Goal: Check status: Check status

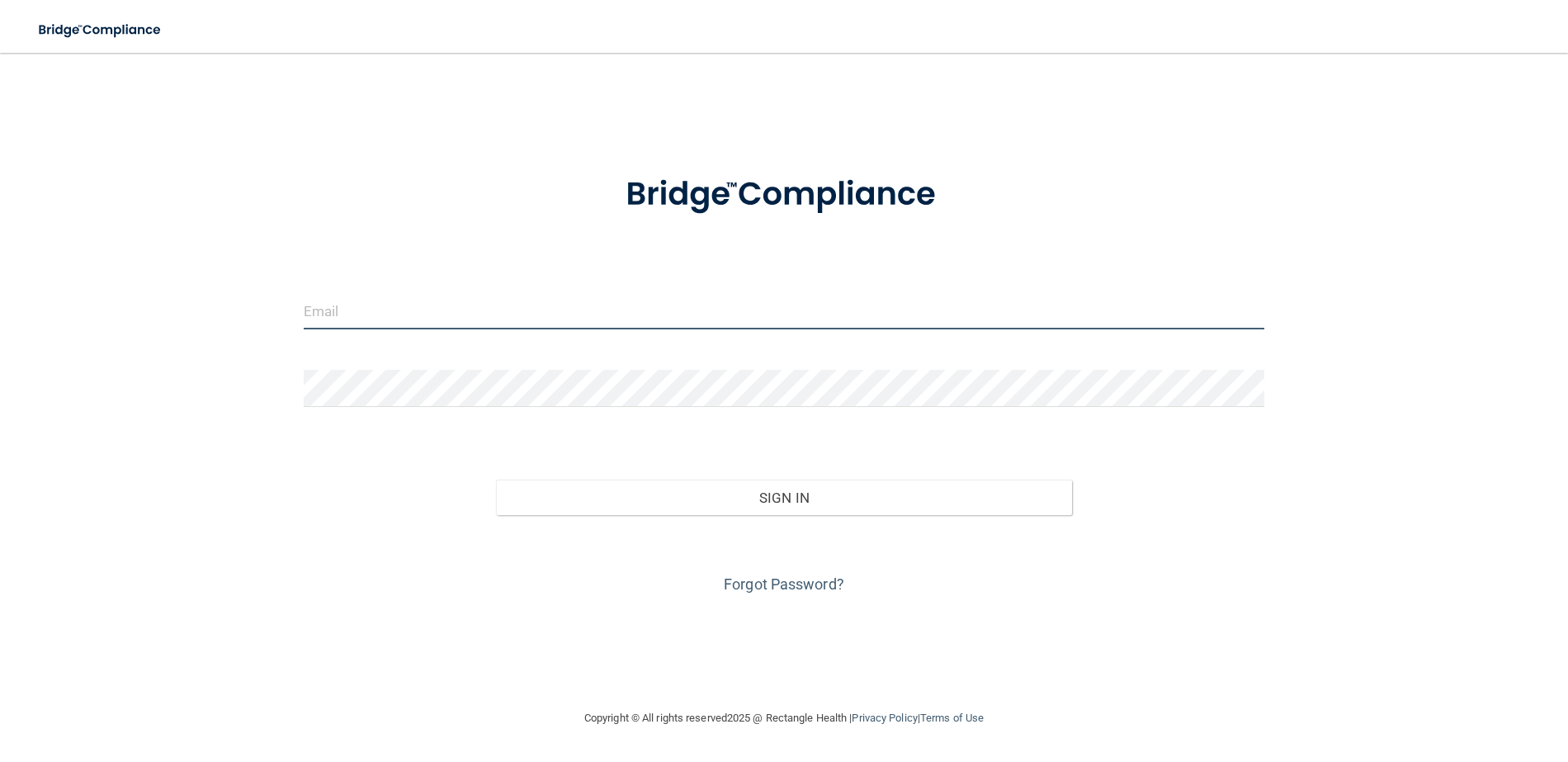
click at [583, 317] on input "email" at bounding box center [784, 311] width 962 height 37
type input "[EMAIL_ADDRESS][DOMAIN_NAME]"
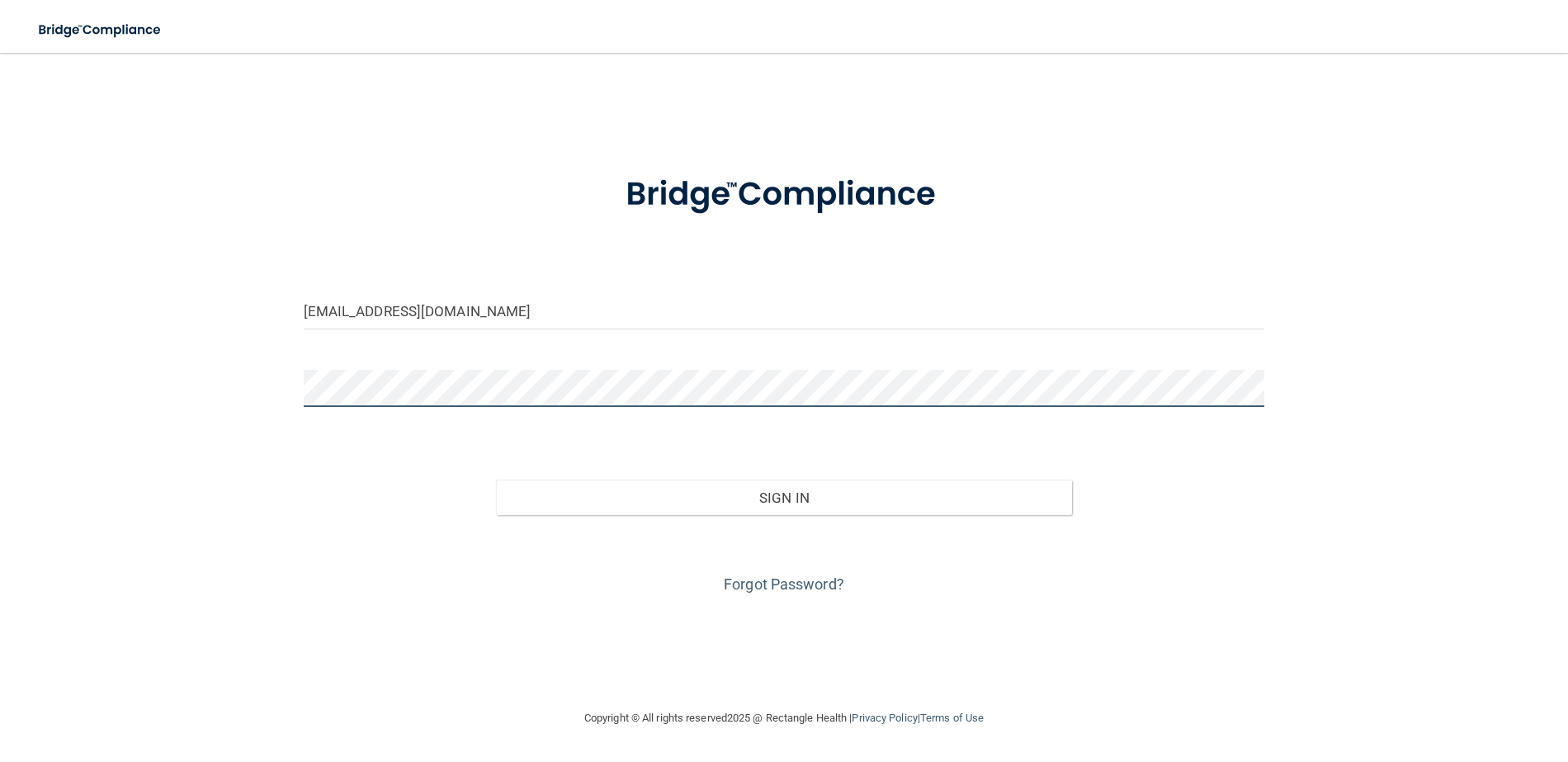
click at [496, 480] on button "Sign In" at bounding box center [784, 498] width 577 height 36
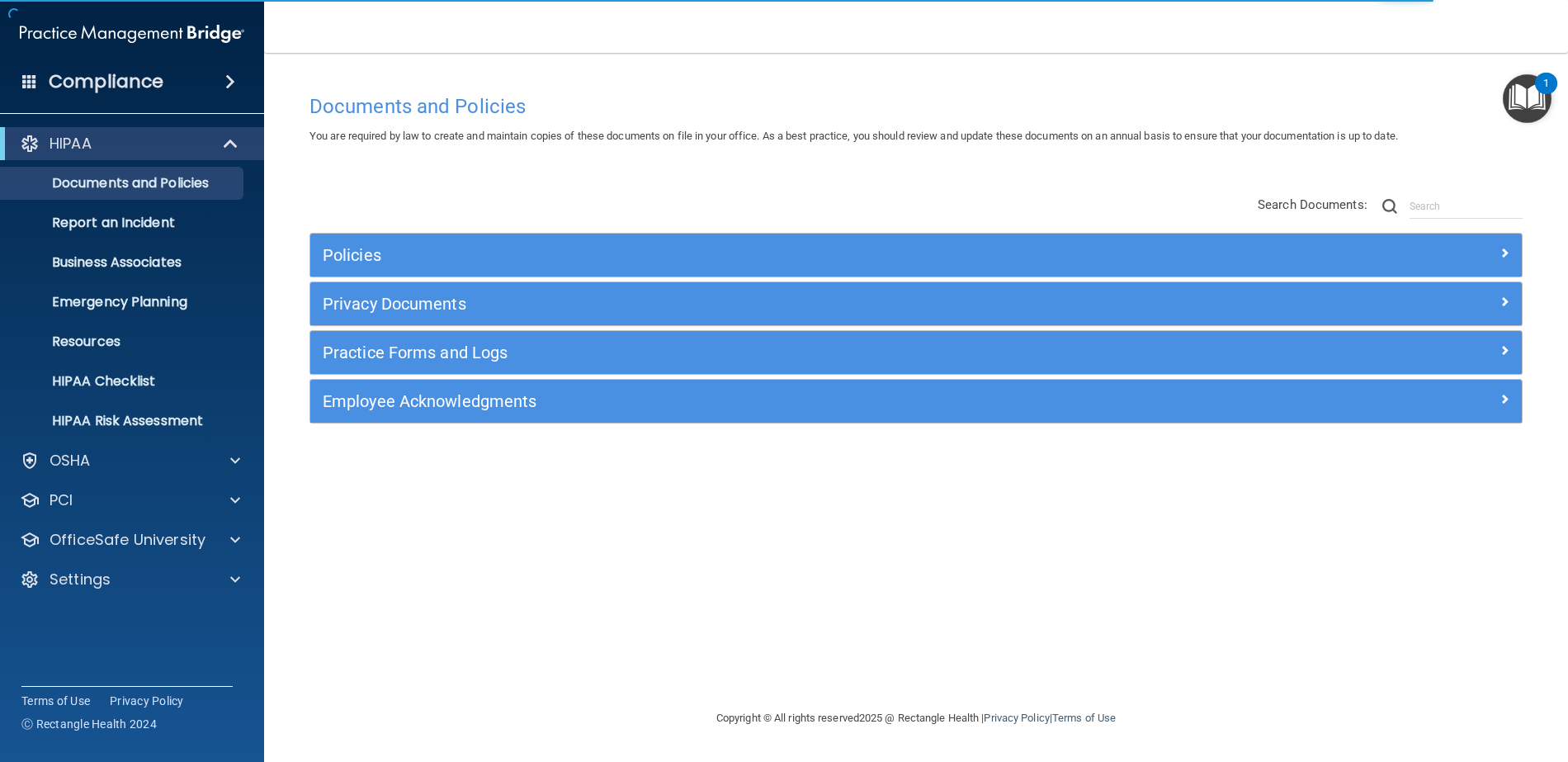
click at [226, 78] on span at bounding box center [231, 82] width 10 height 20
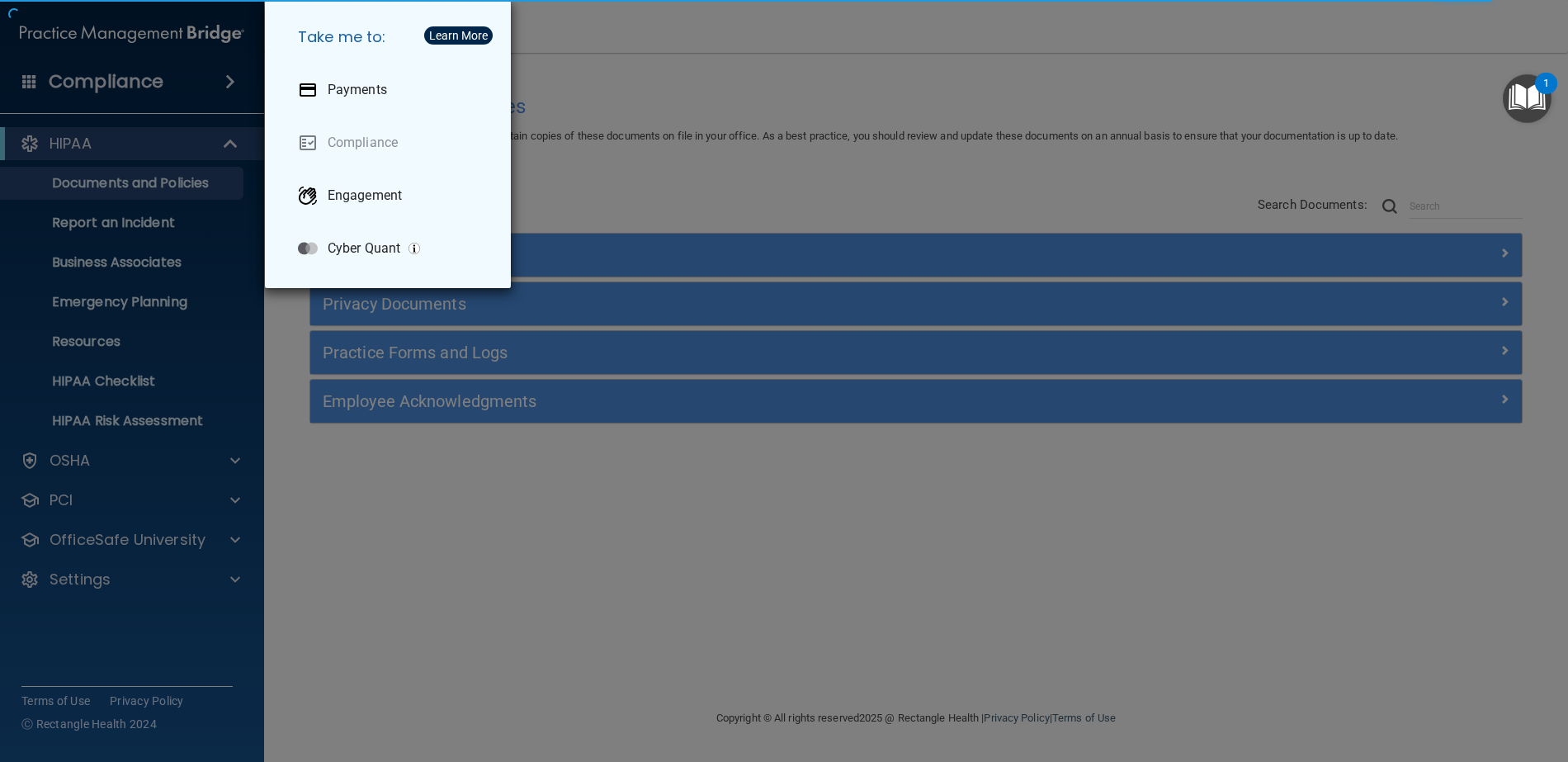
click at [215, 80] on div "Take me to: Payments Compliance Engagement Cyber Quant" at bounding box center [784, 381] width 1568 height 762
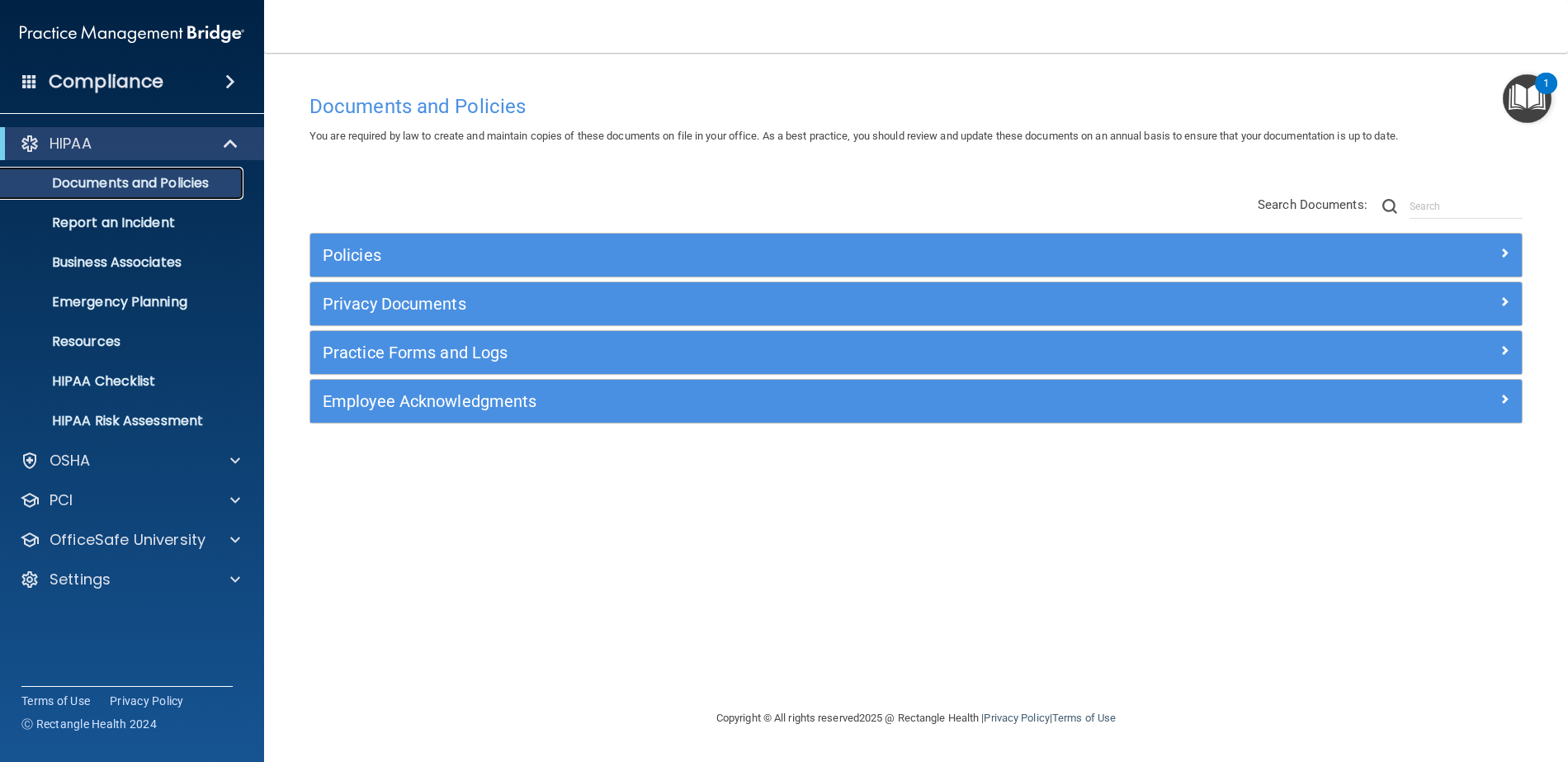
click at [122, 184] on p "Documents and Policies" at bounding box center [124, 184] width 226 height 17
click at [107, 264] on p "Business Associates" at bounding box center [124, 263] width 226 height 17
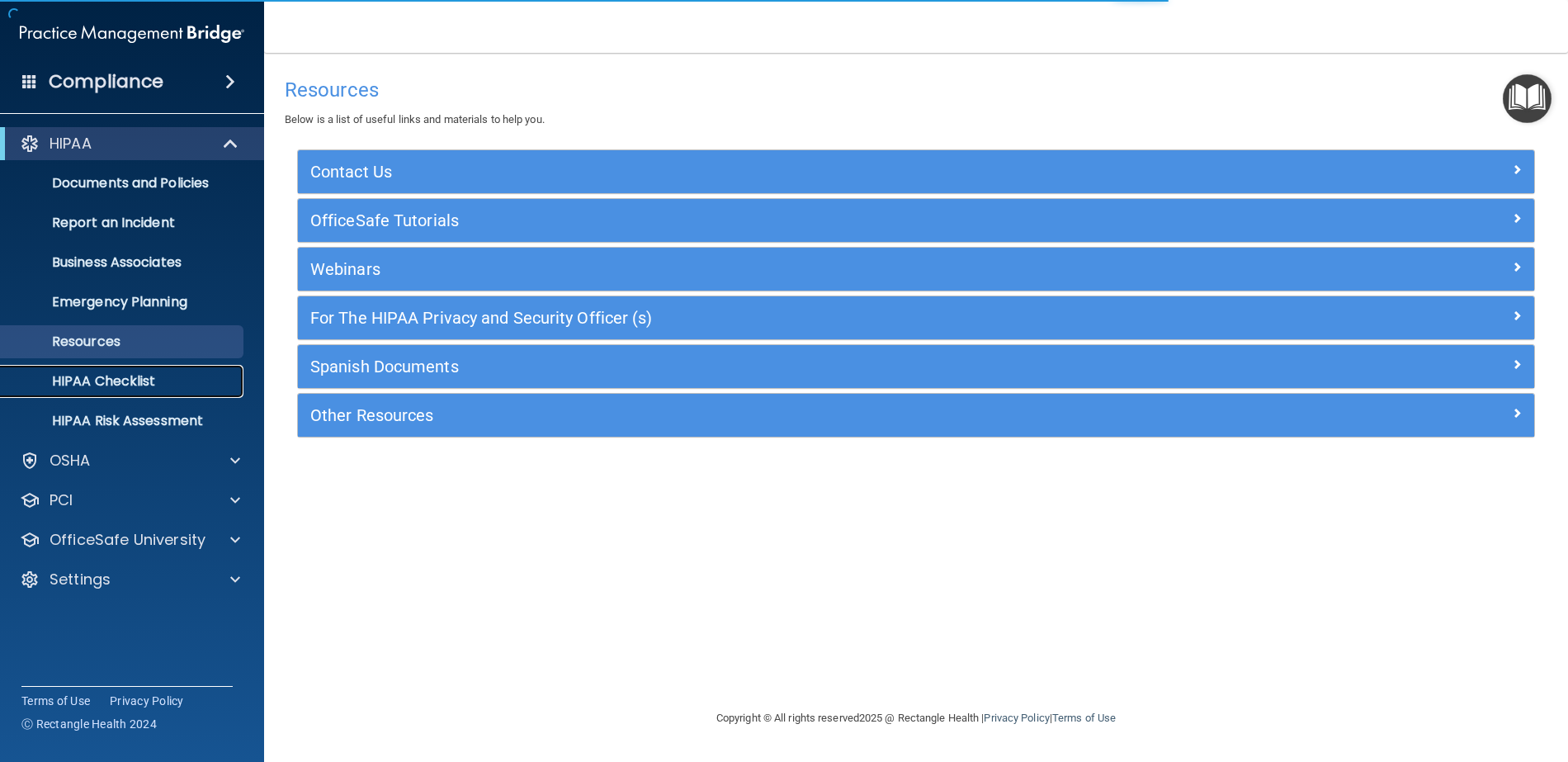
click at [136, 381] on p "HIPAA Checklist" at bounding box center [124, 381] width 226 height 17
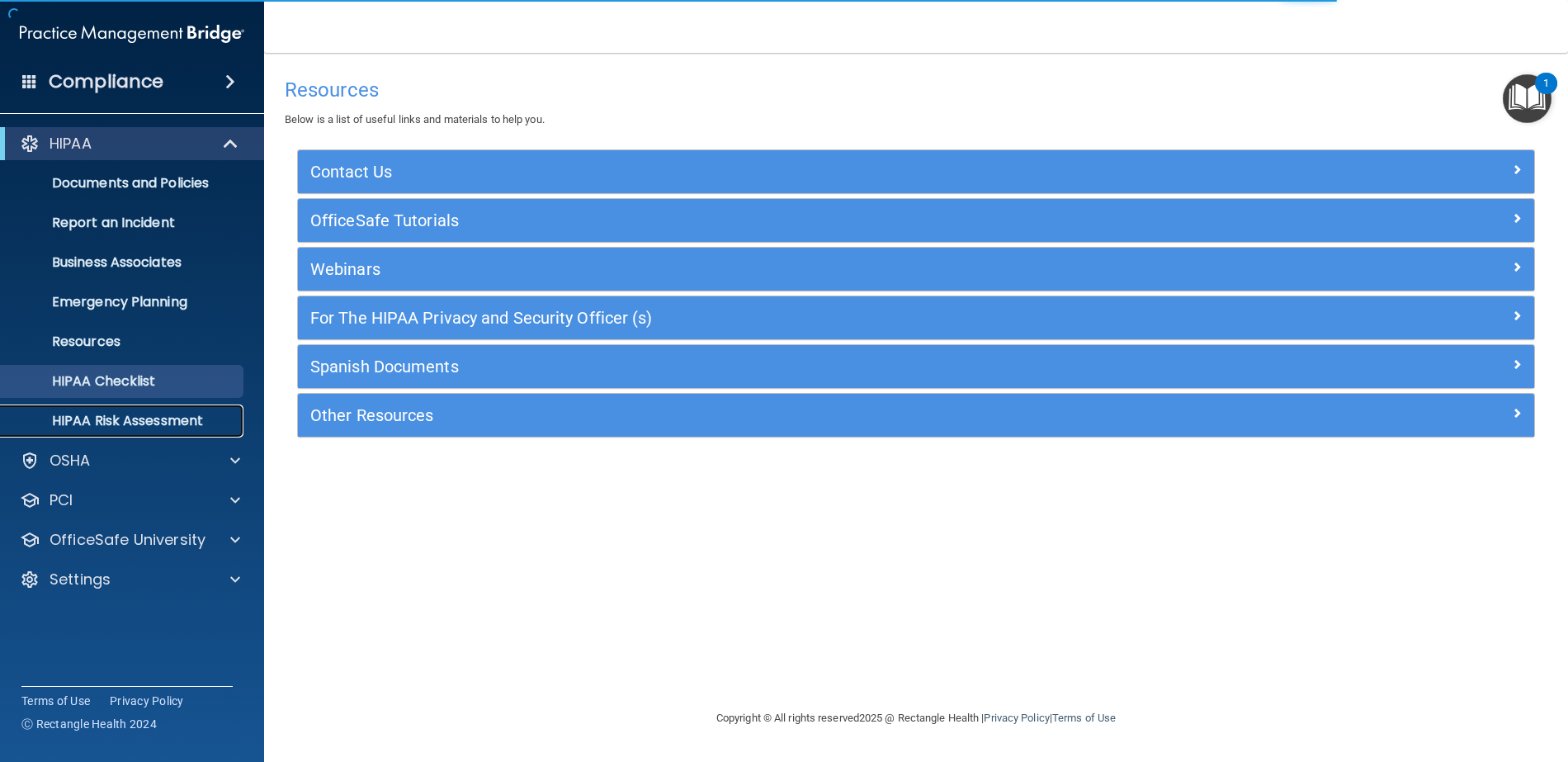
click at [128, 419] on p "HIPAA Risk Assessment" at bounding box center [124, 421] width 226 height 17
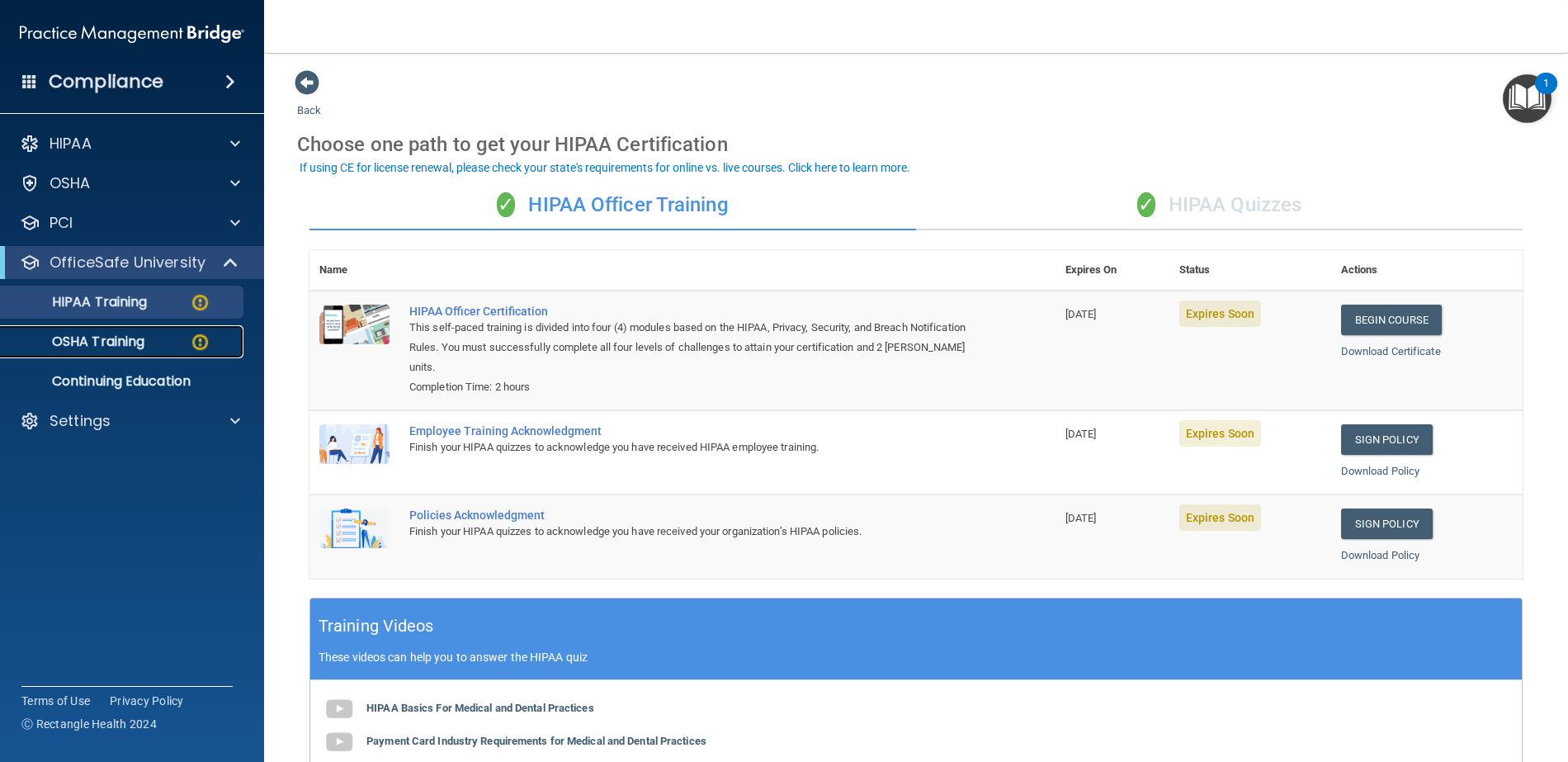
click at [132, 342] on p "OSHA Training" at bounding box center [77, 342] width 134 height 17
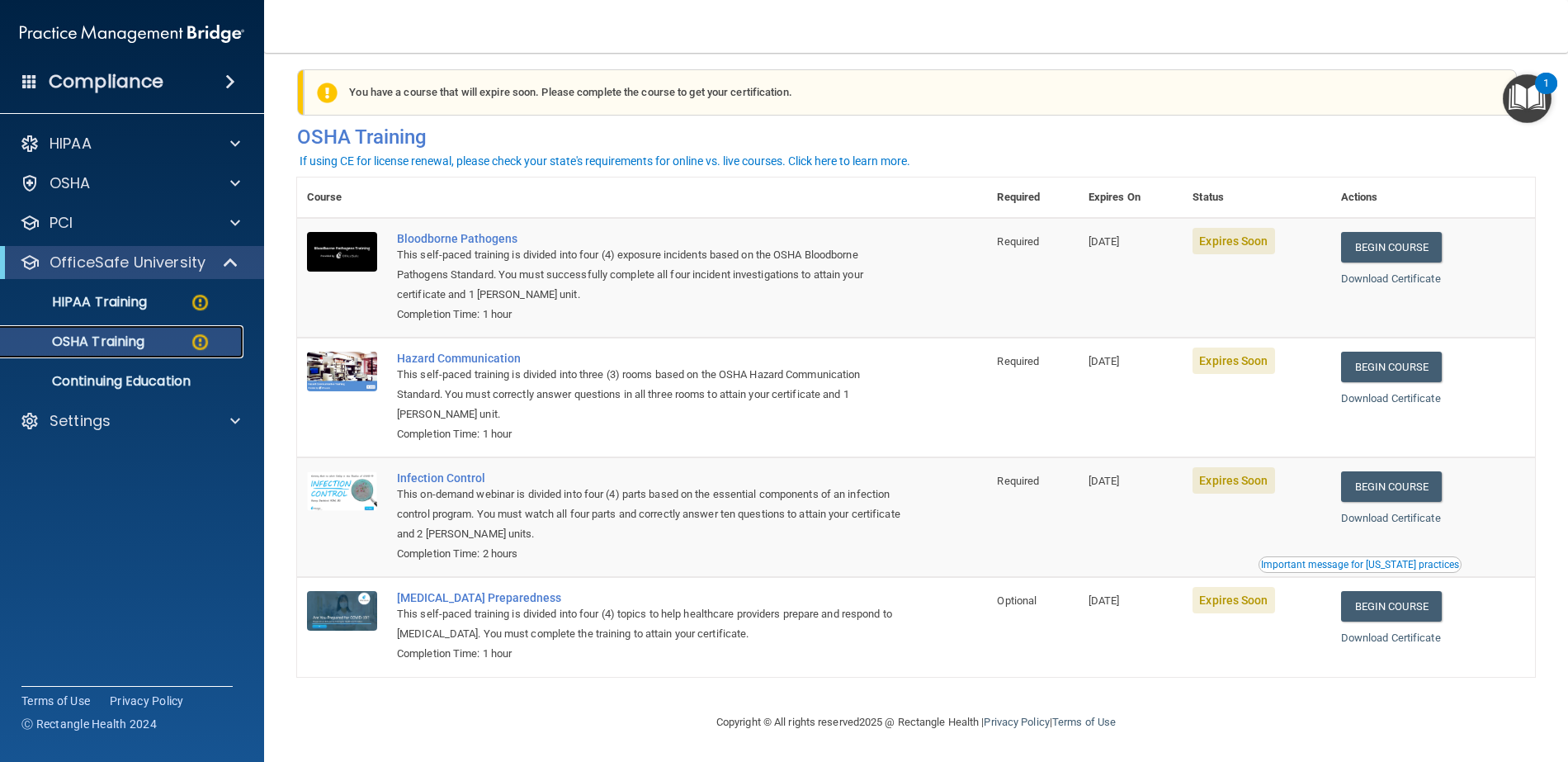
scroll to position [19, 0]
click at [161, 382] on p "Continuing Education" at bounding box center [124, 381] width 226 height 17
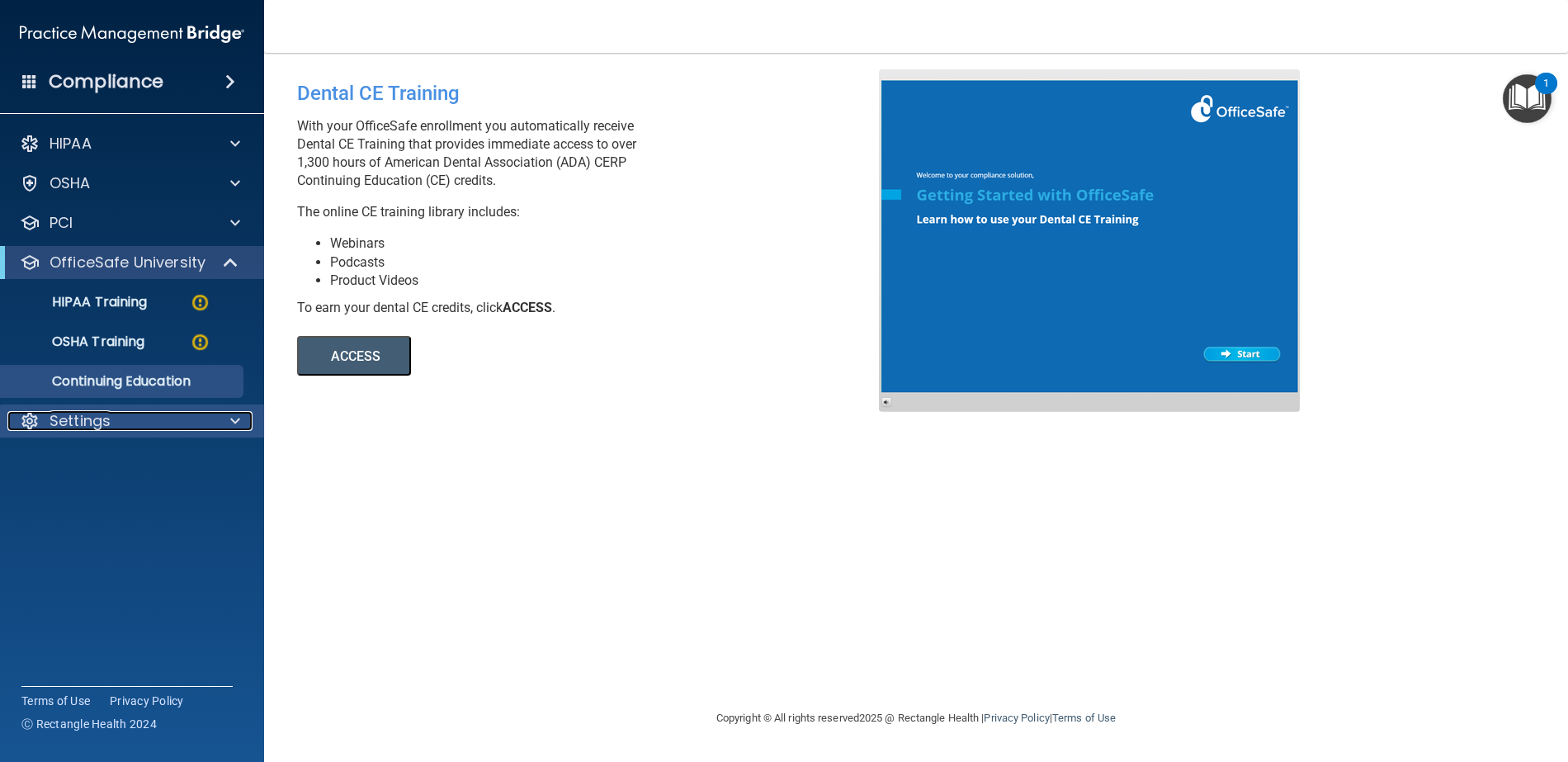
click at [233, 414] on span at bounding box center [236, 421] width 10 height 20
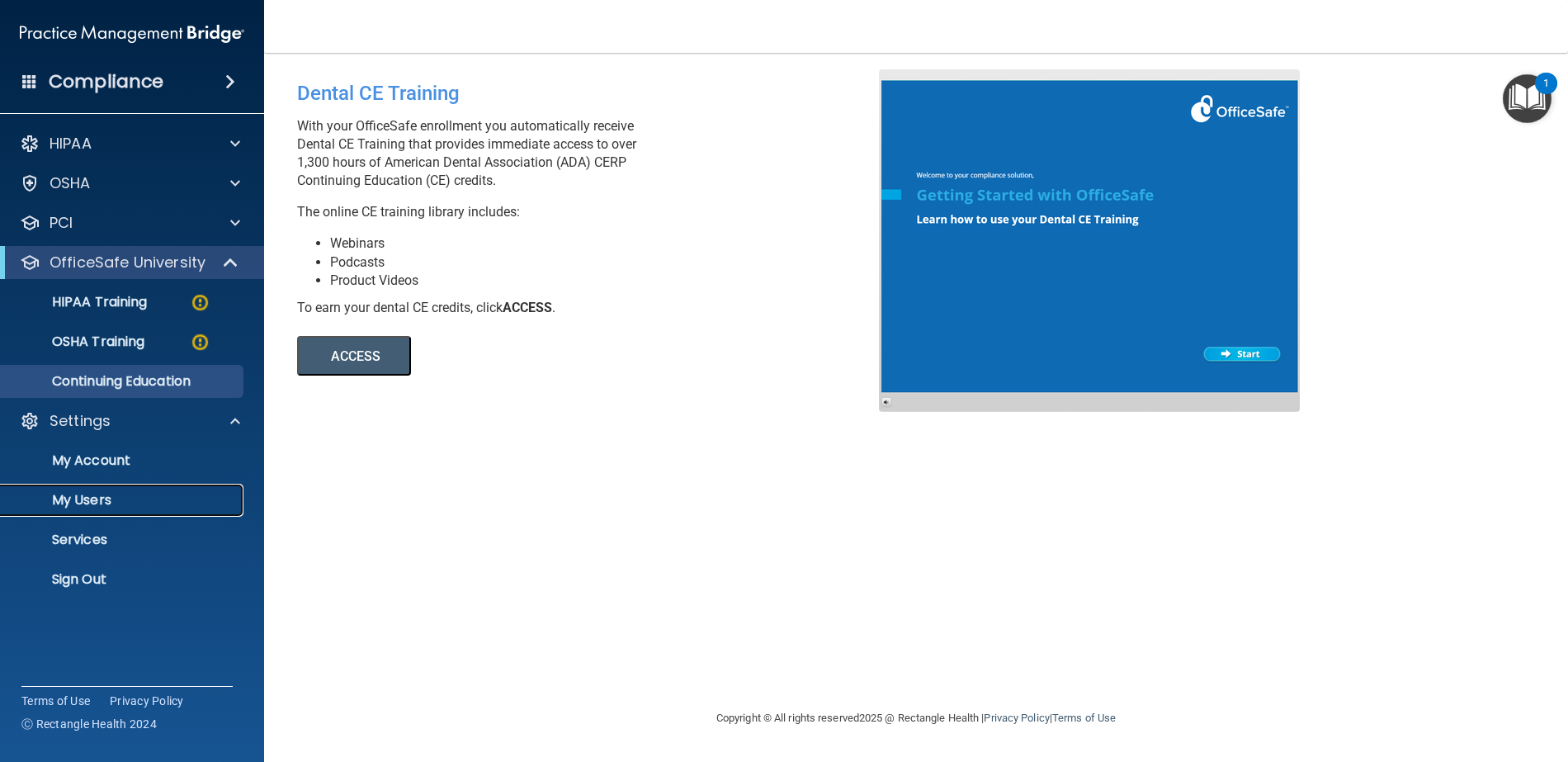
click at [88, 495] on p "My Users" at bounding box center [124, 501] width 226 height 17
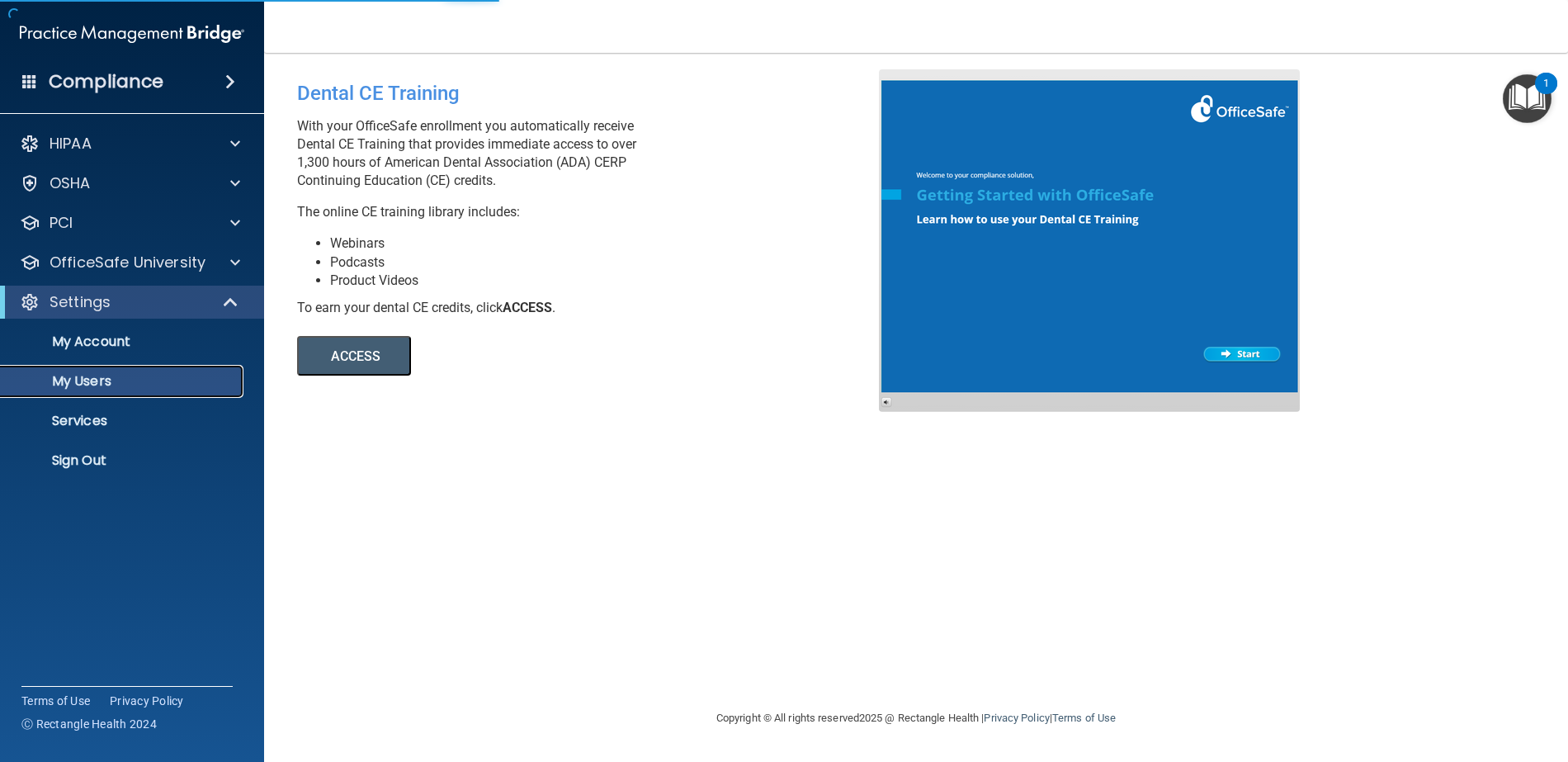
select select "20"
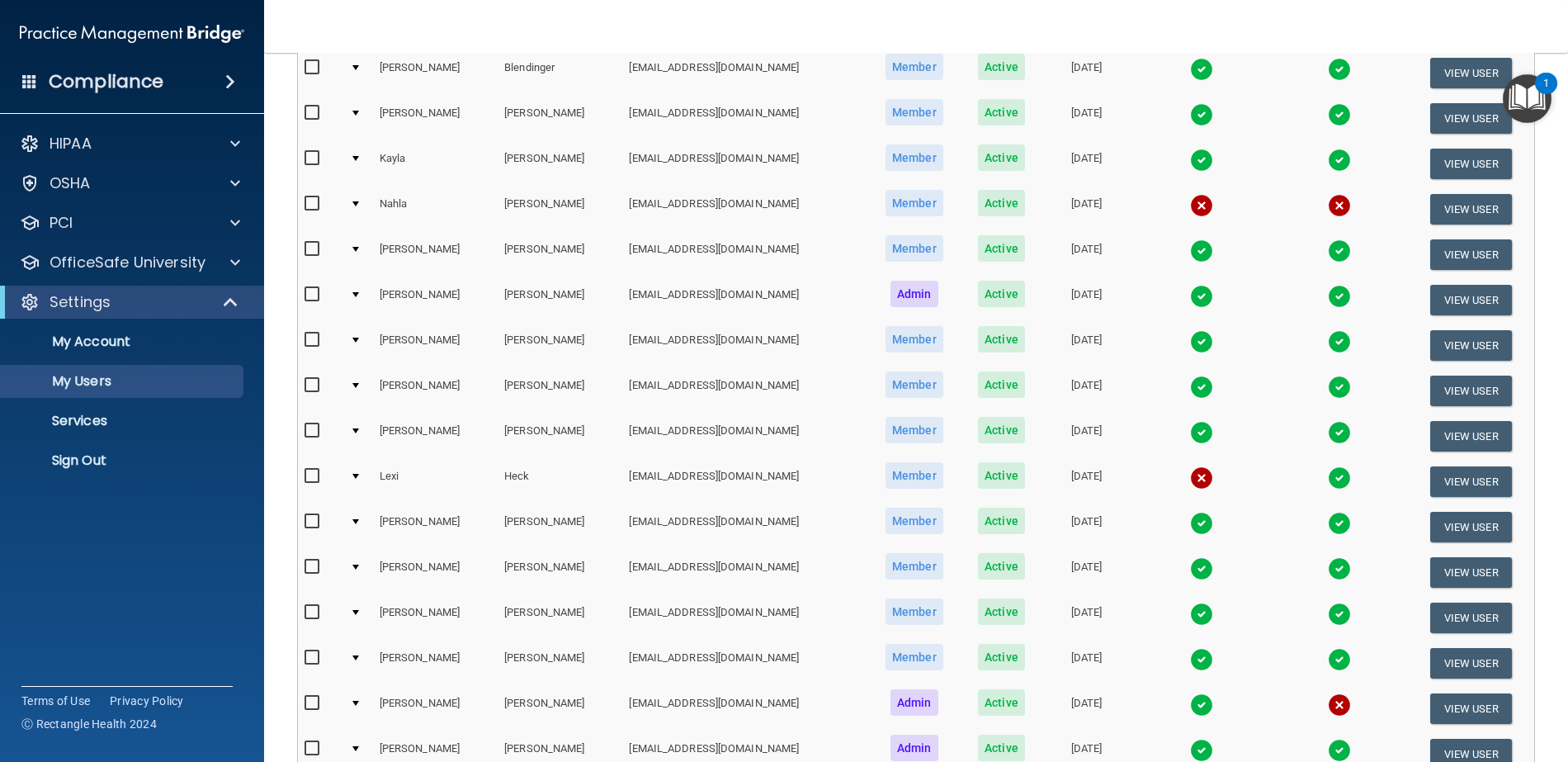
scroll to position [601, 0]
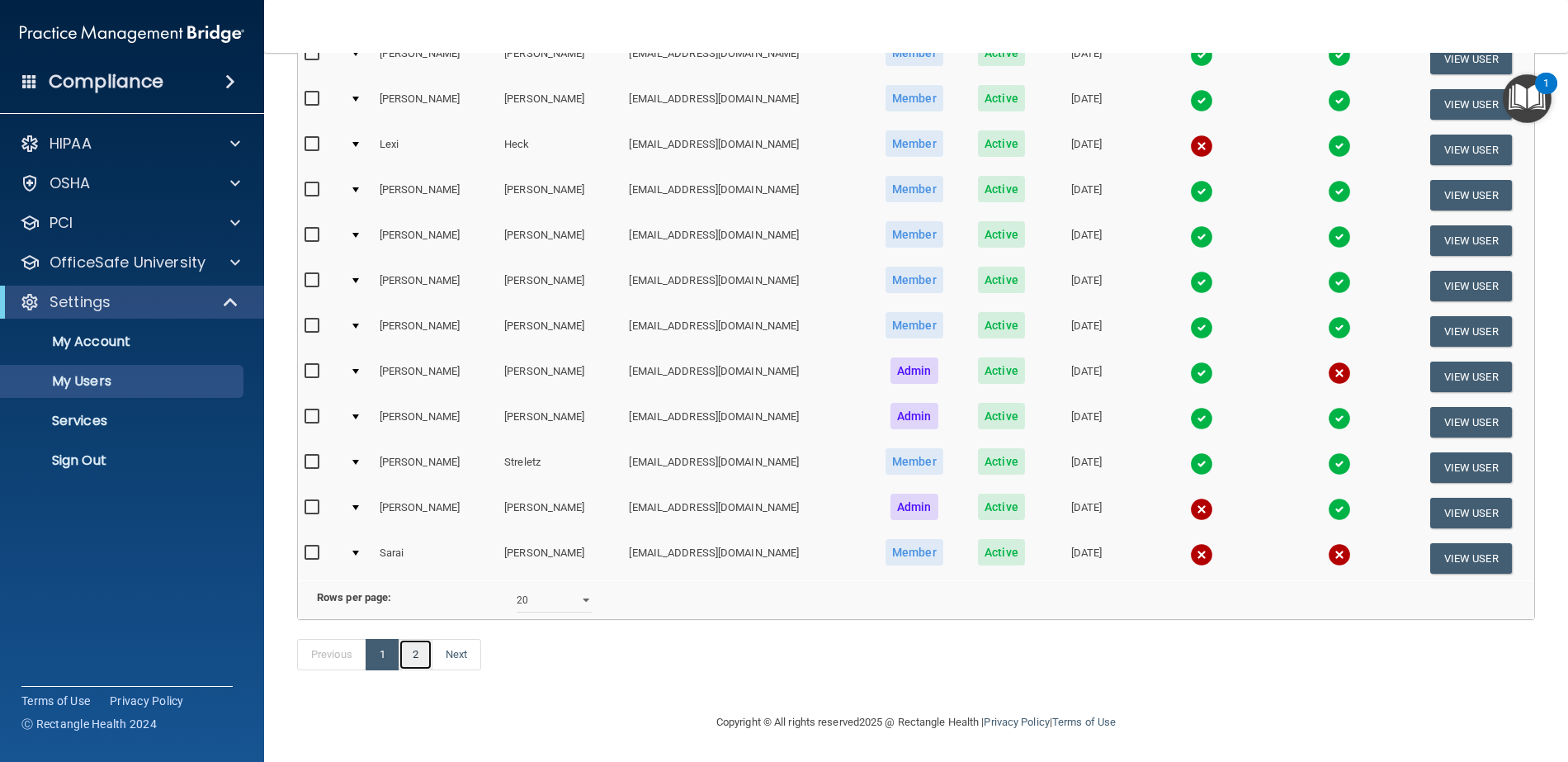
click at [414, 651] on link "2" at bounding box center [416, 654] width 34 height 31
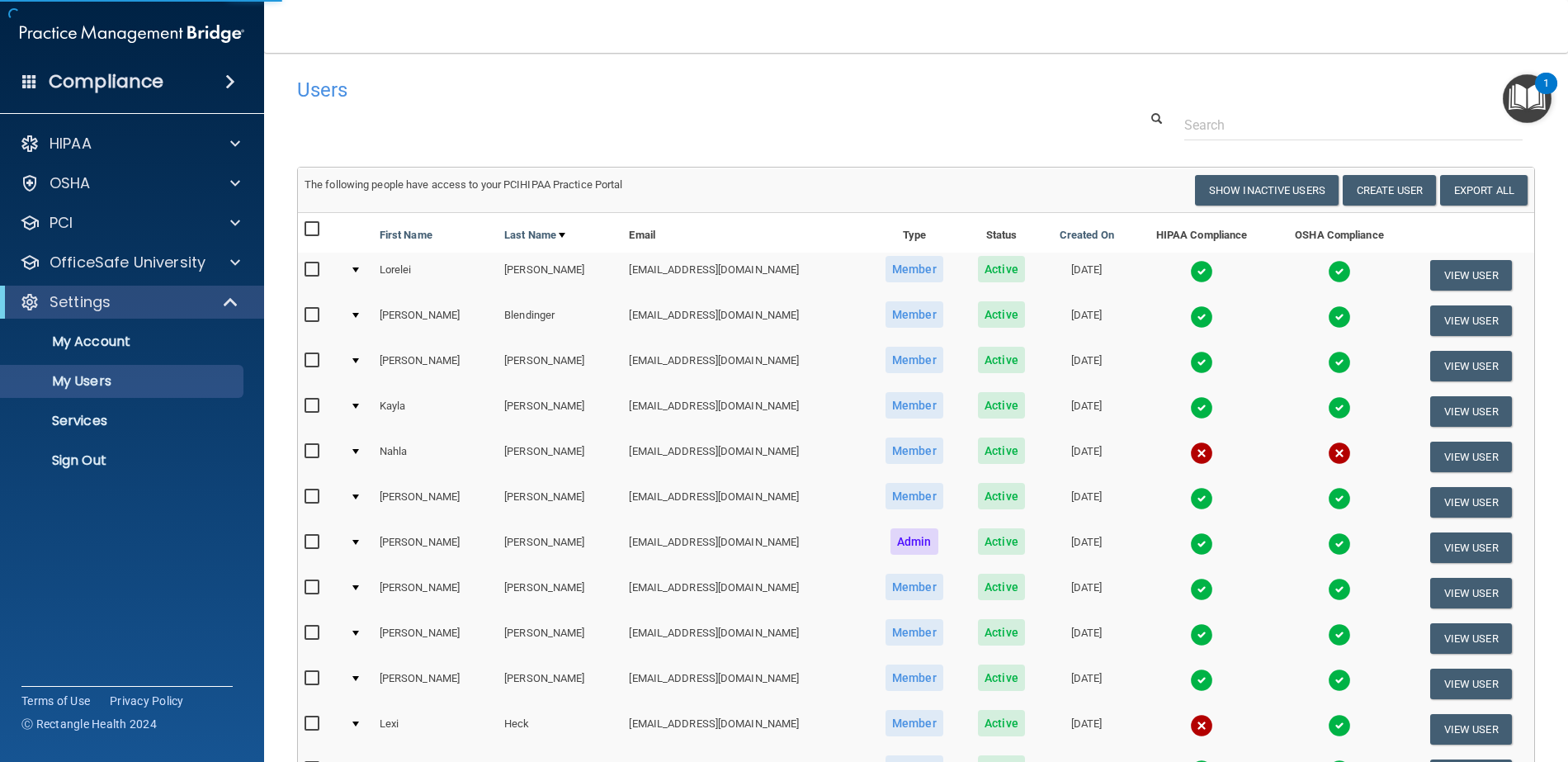
select select "20"
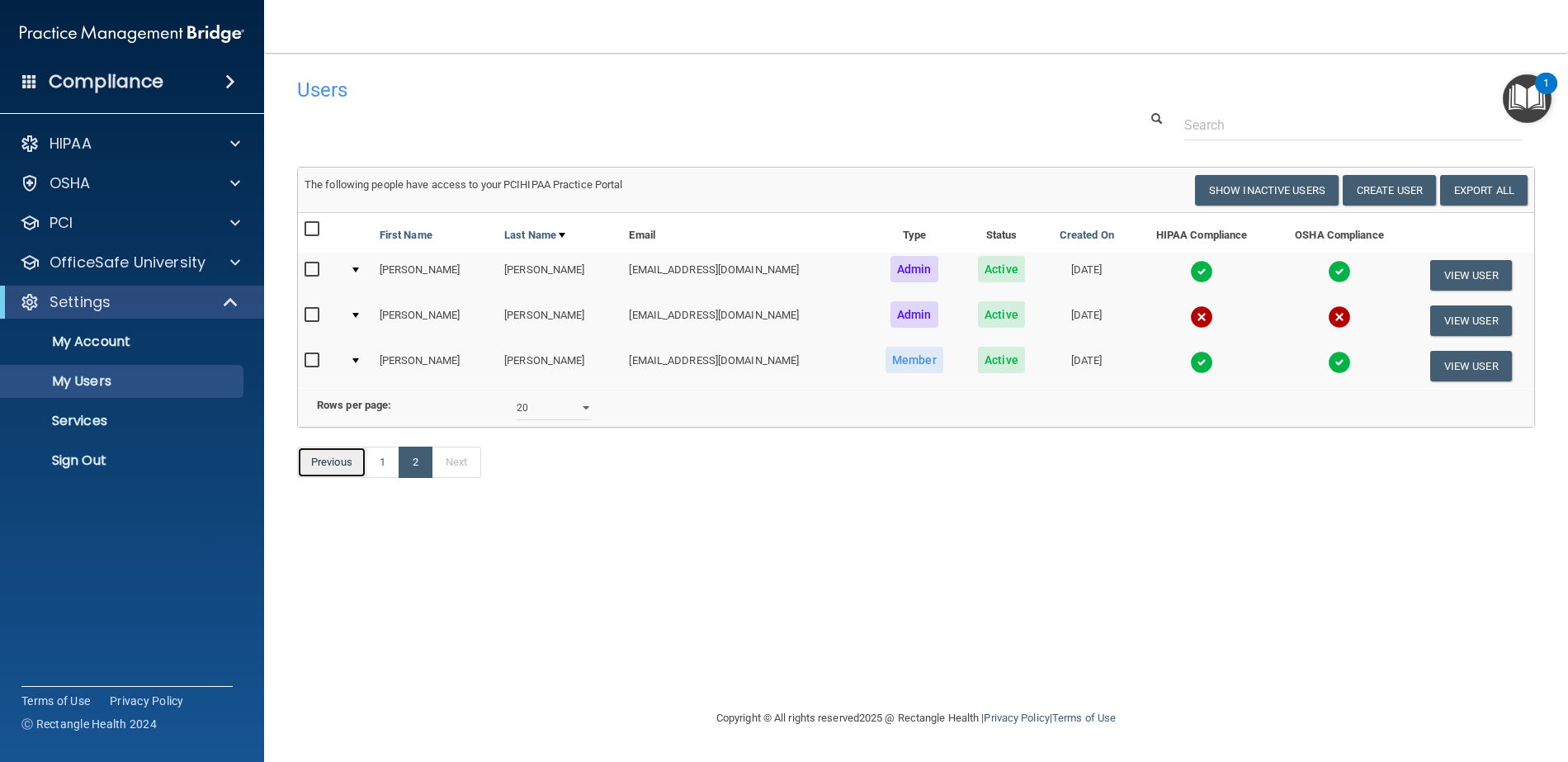
click at [350, 478] on link "Previous" at bounding box center [332, 462] width 69 height 31
select select "20"
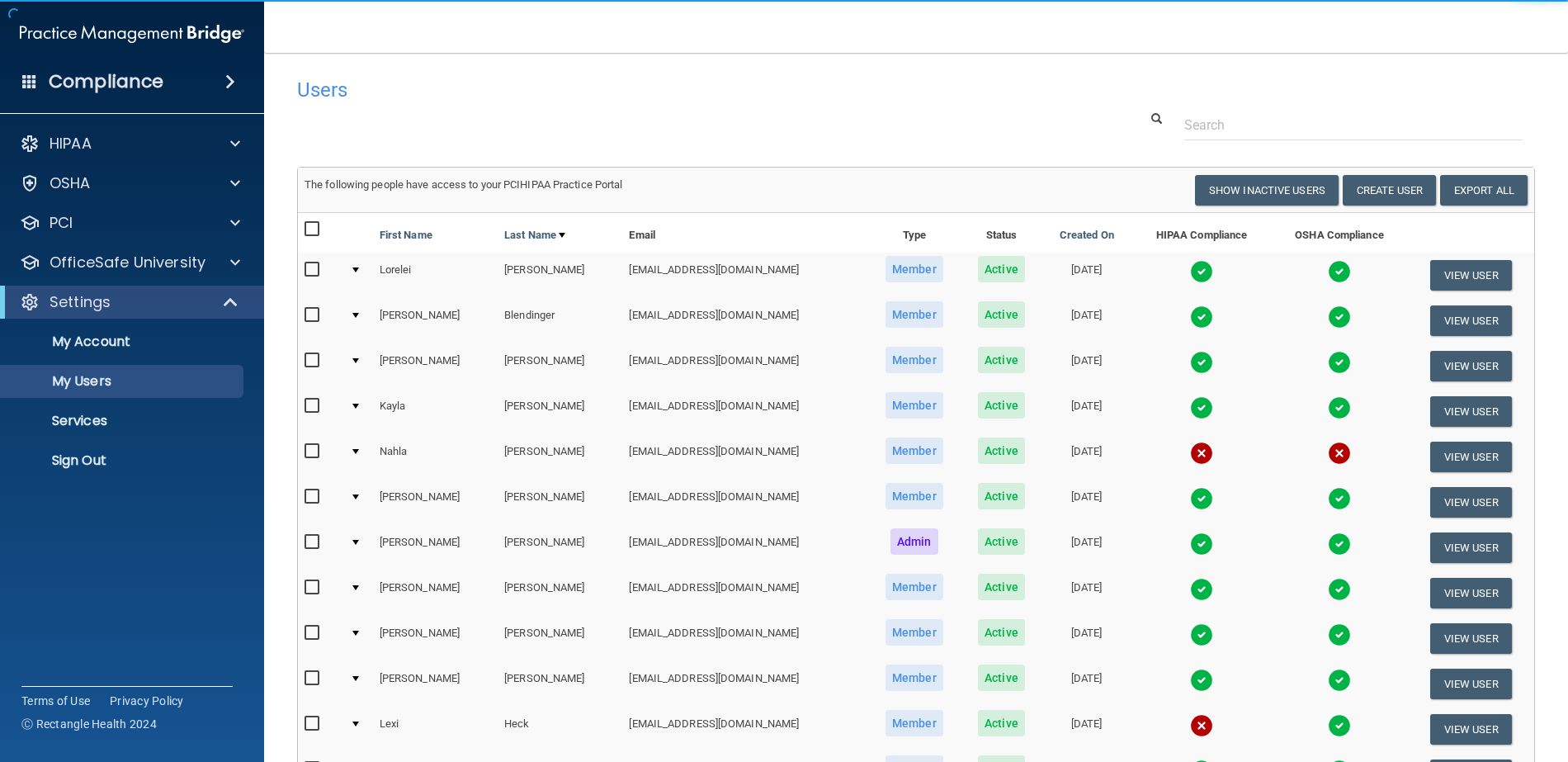
select select "20"
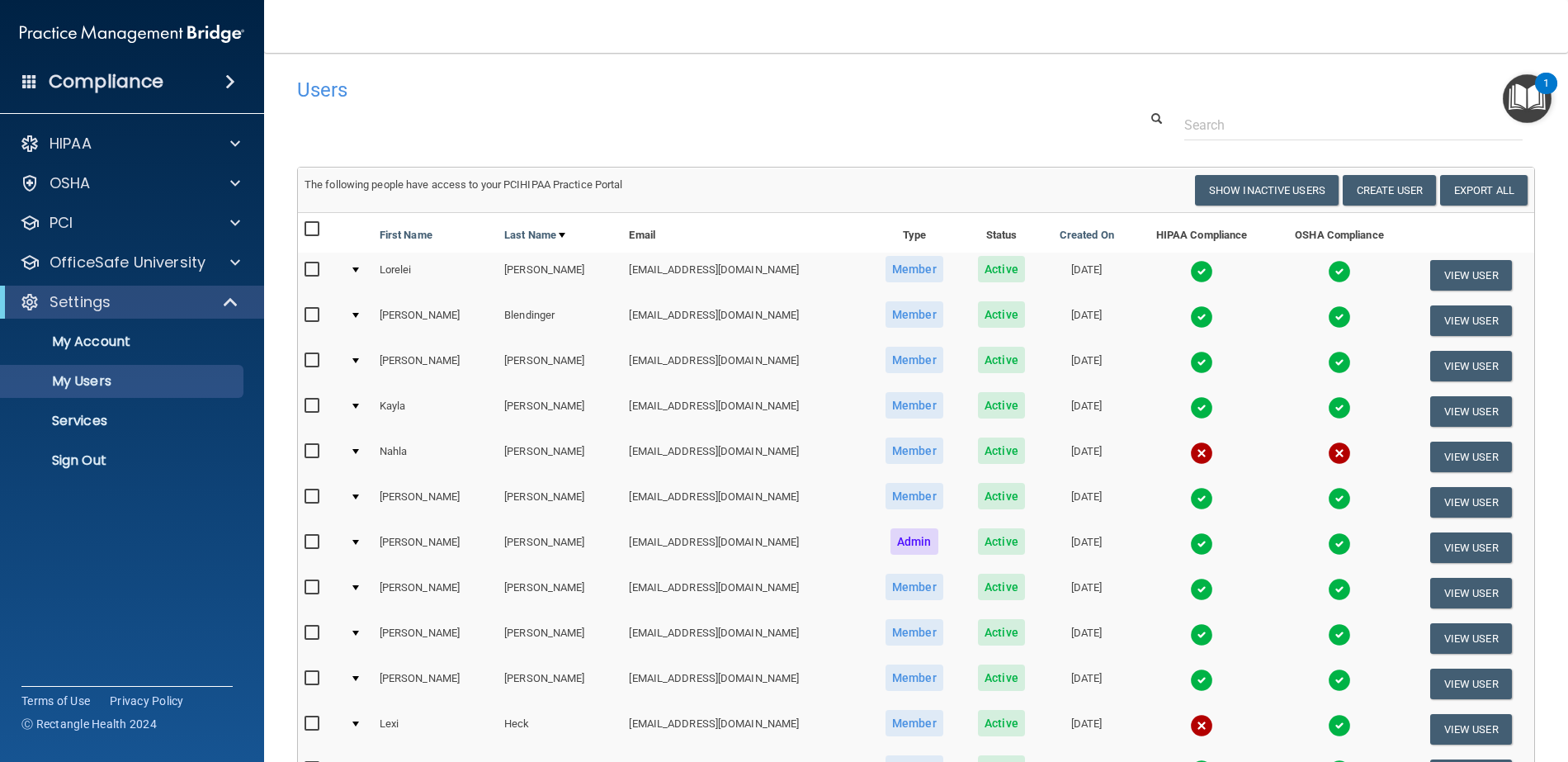
click at [1190, 355] on img at bounding box center [1201, 362] width 23 height 23
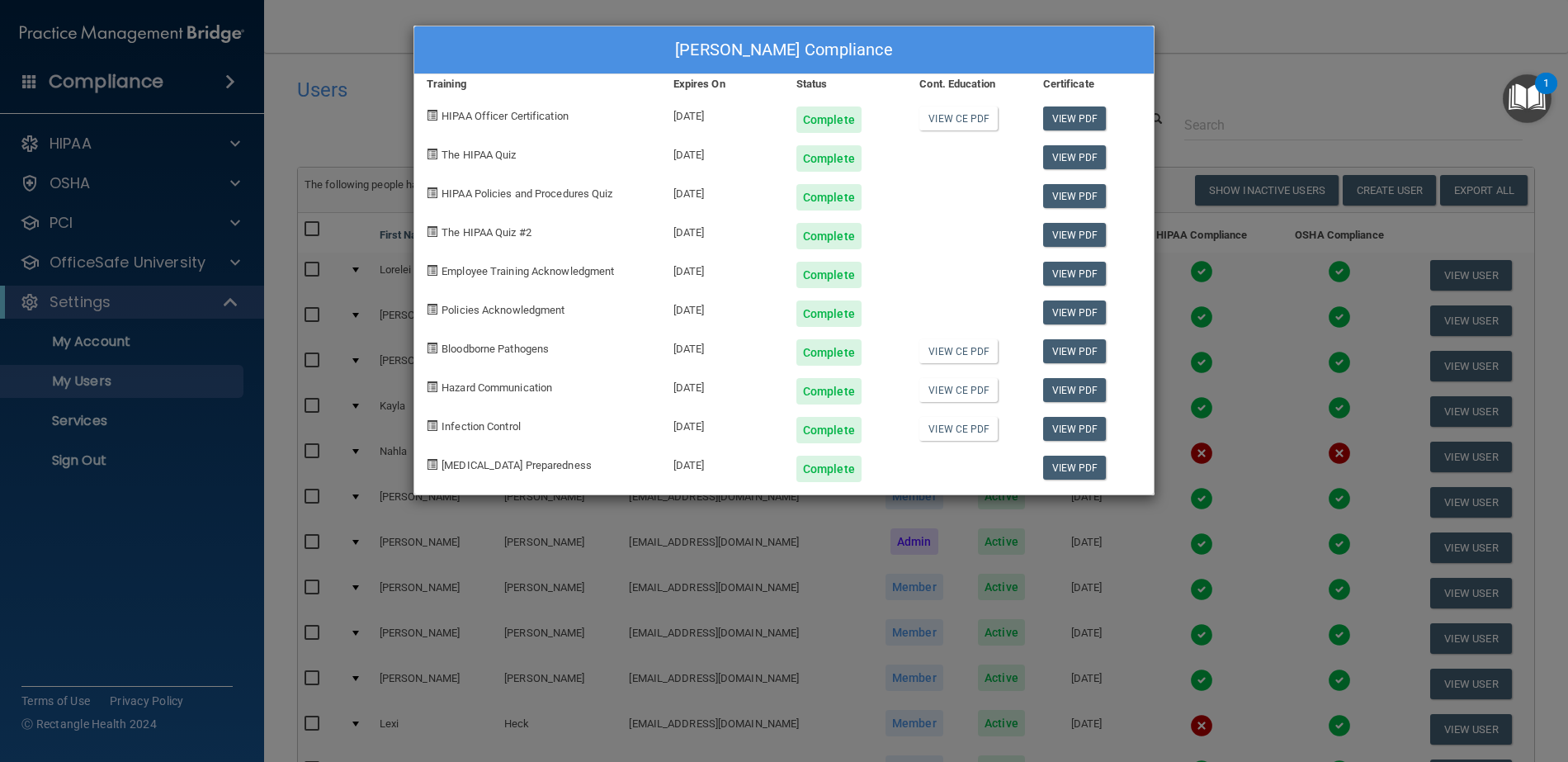
click at [1215, 36] on div "[PERSON_NAME] Compliance Training Expires On Status Cont. Education Certificate…" at bounding box center [784, 381] width 1568 height 762
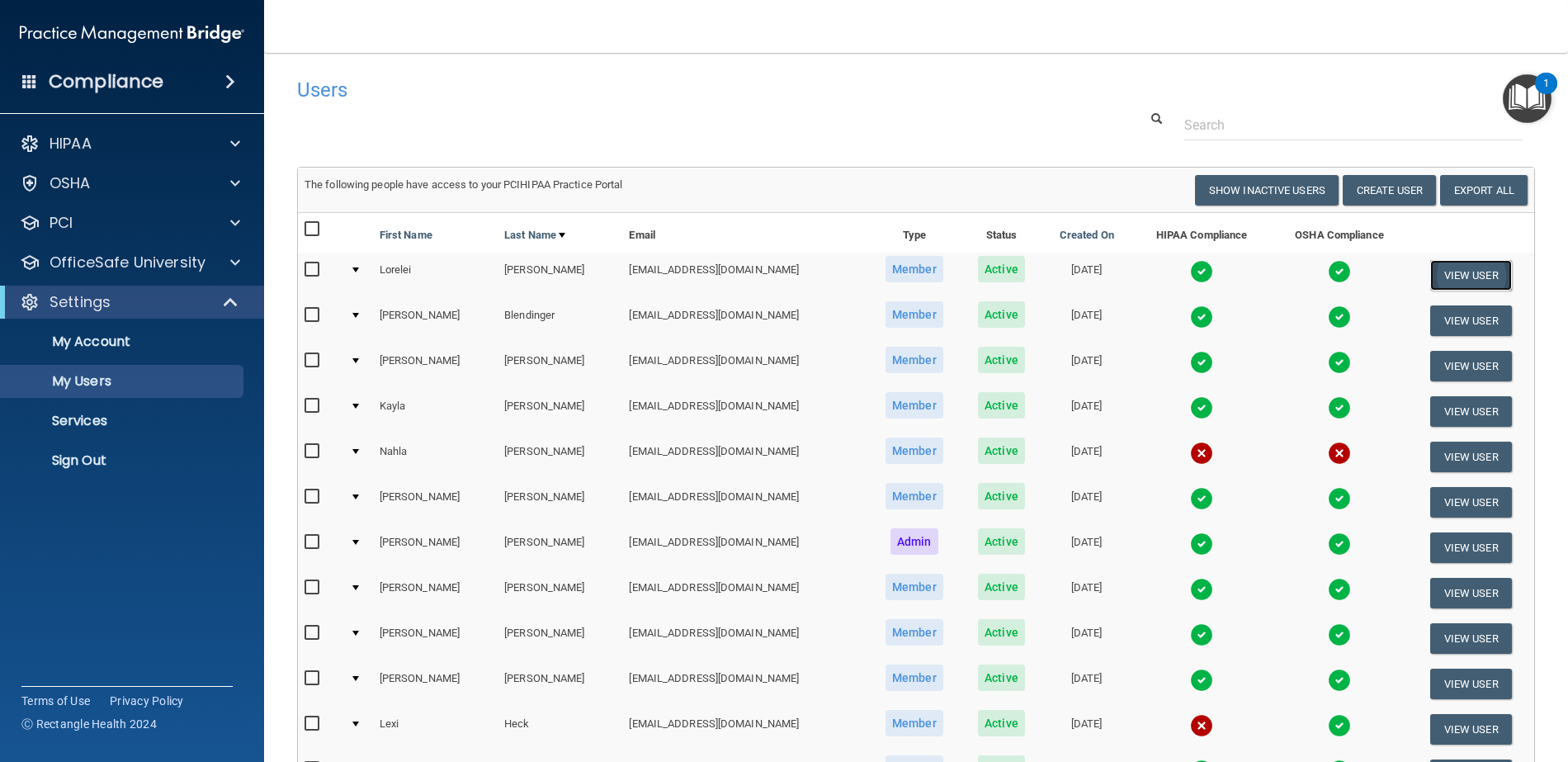
click at [1449, 276] on button "View User" at bounding box center [1471, 275] width 82 height 30
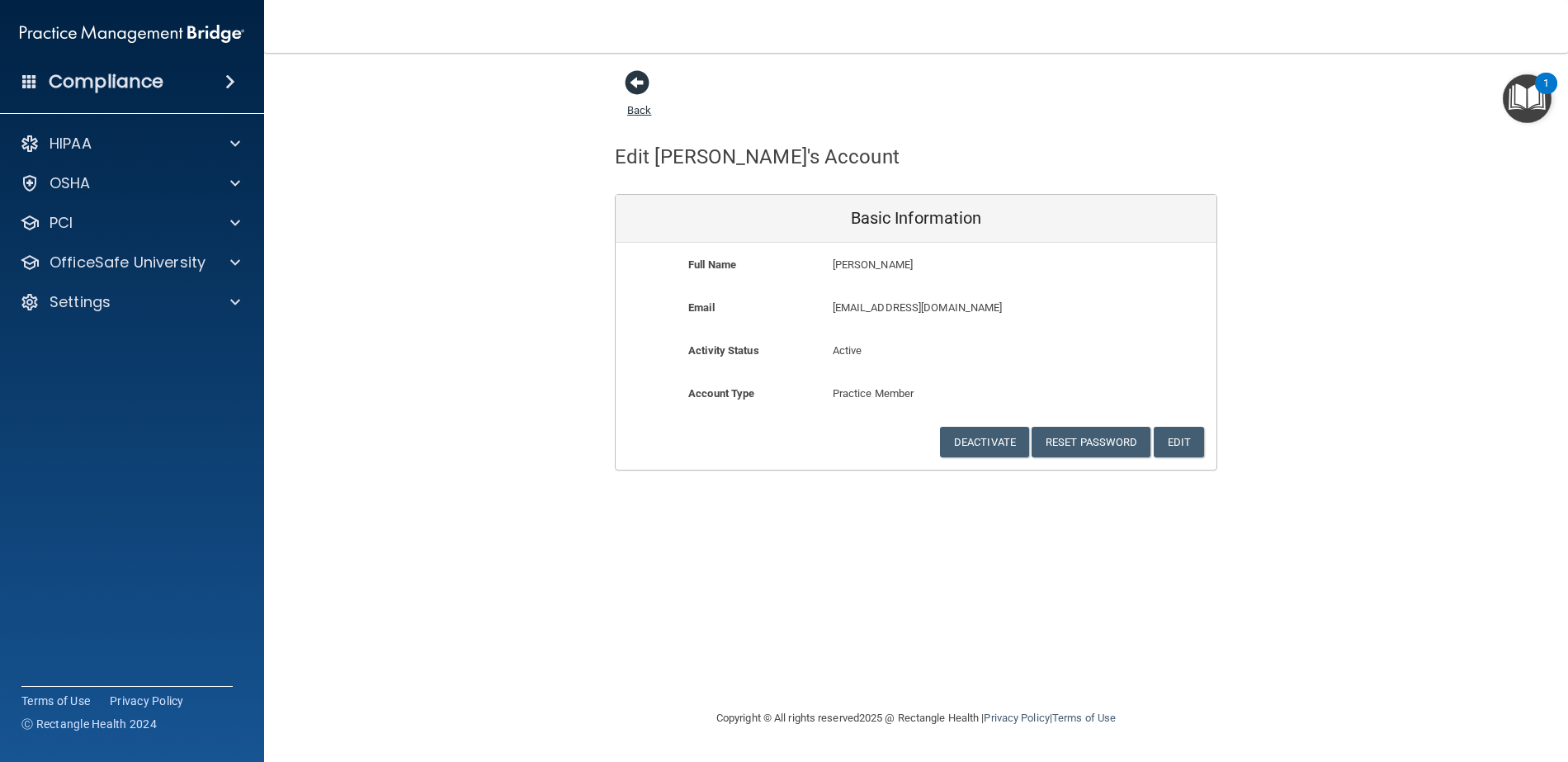
click at [640, 79] on span at bounding box center [636, 82] width 24 height 24
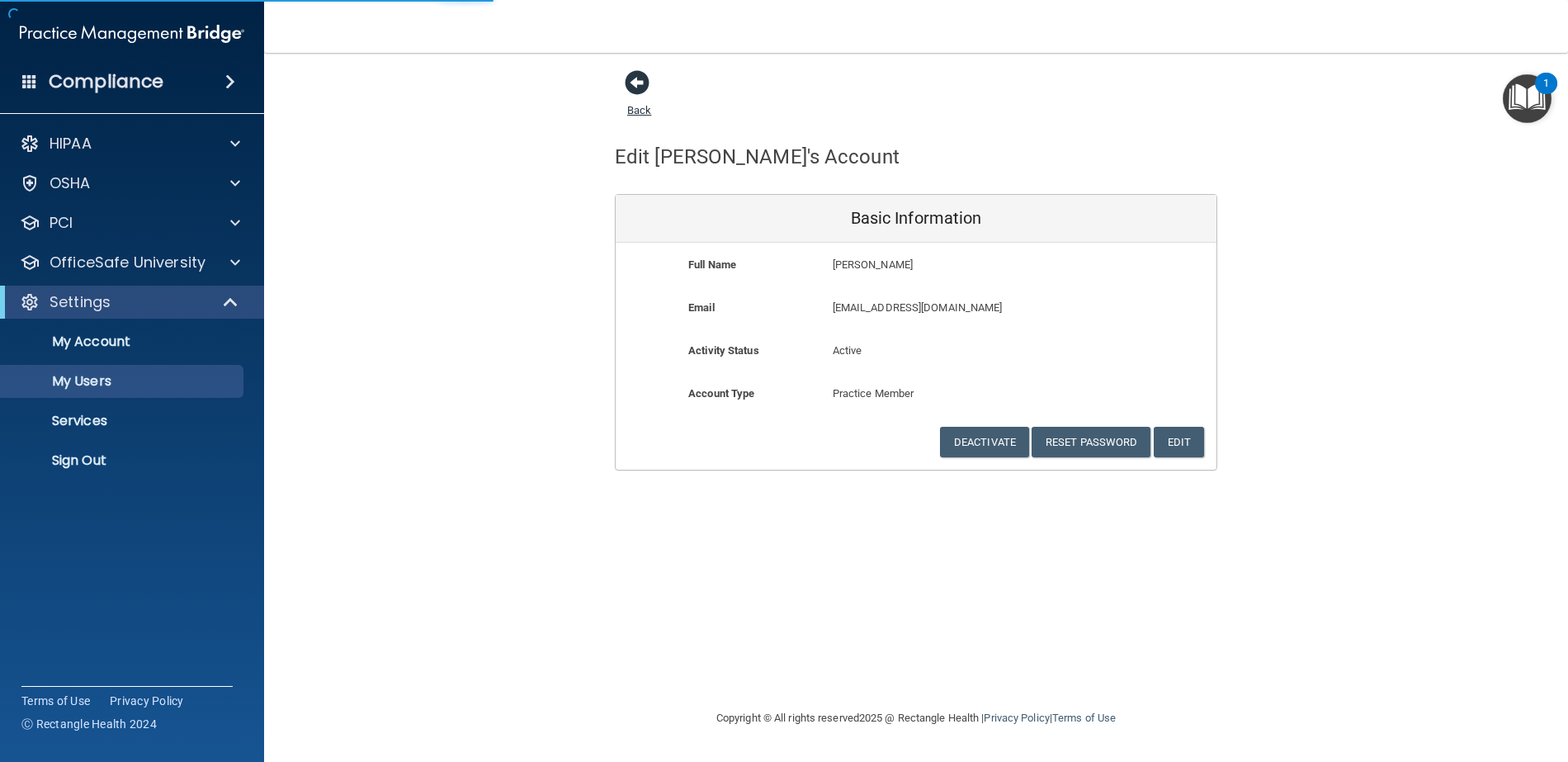
select select "20"
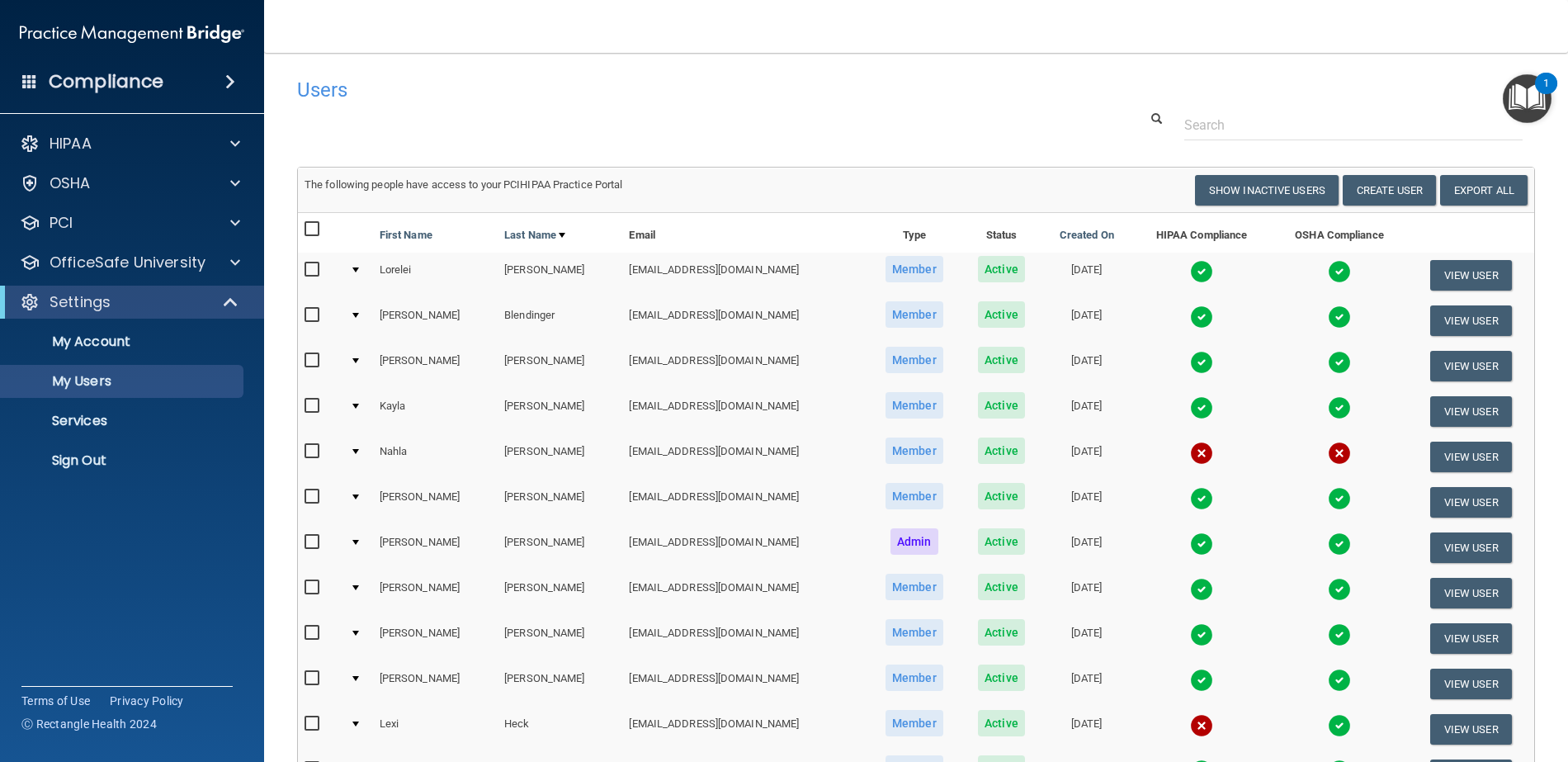
click at [1190, 270] on img at bounding box center [1201, 271] width 23 height 23
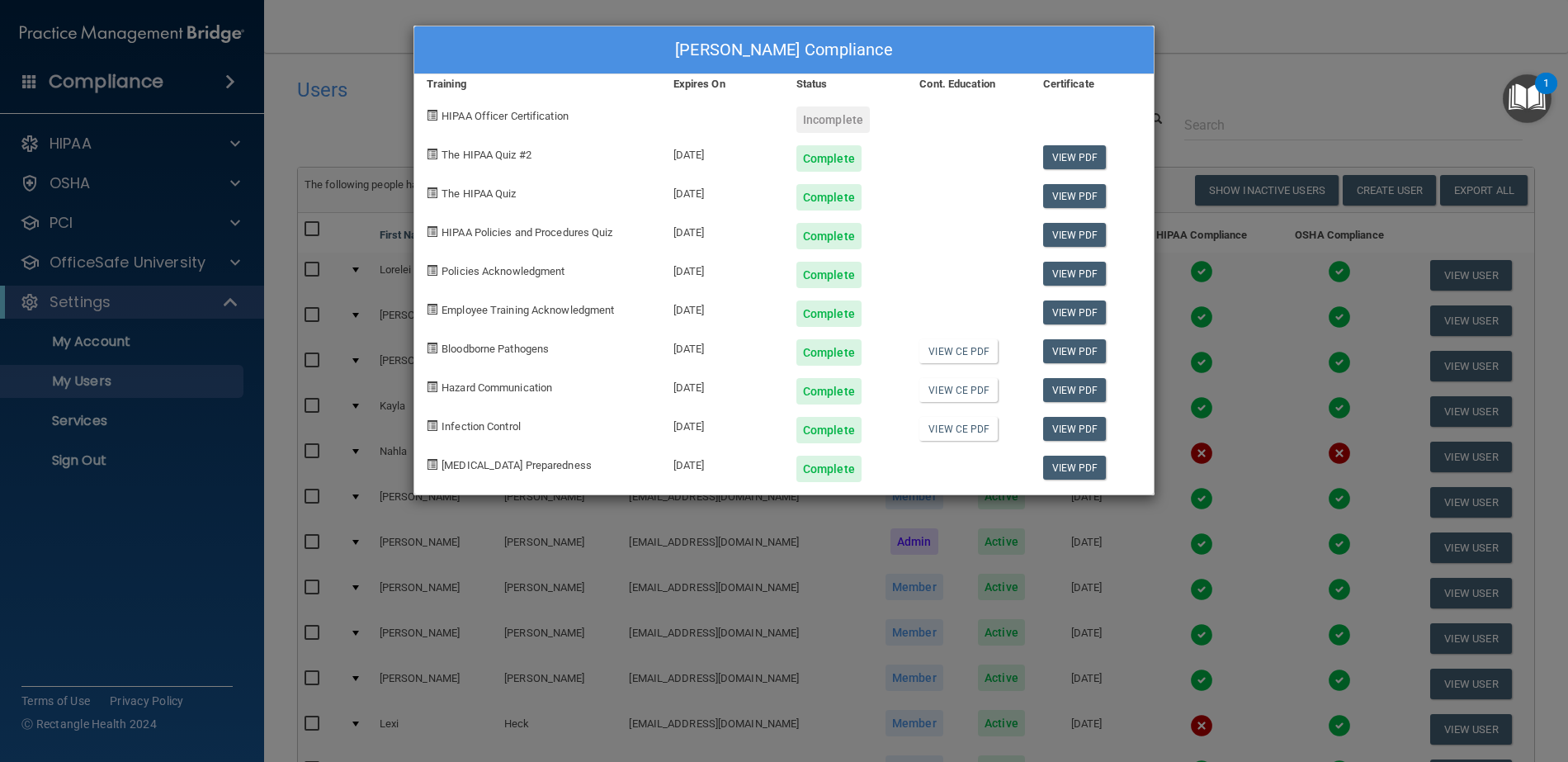
click at [1215, 36] on div "[PERSON_NAME] Compliance Training Expires On Status Cont. Education Certificate…" at bounding box center [784, 381] width 1568 height 762
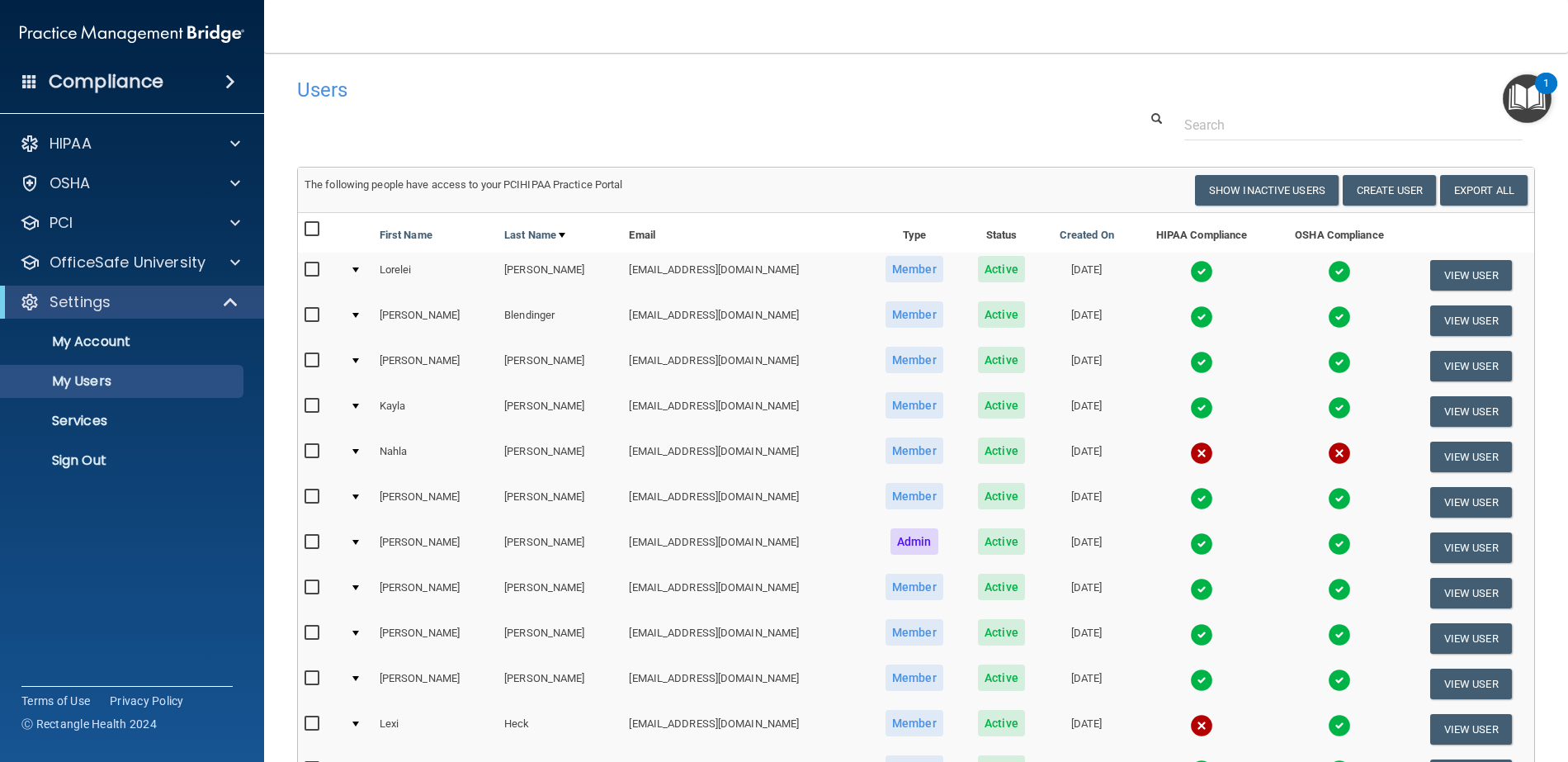
click at [1190, 362] on img at bounding box center [1201, 362] width 23 height 23
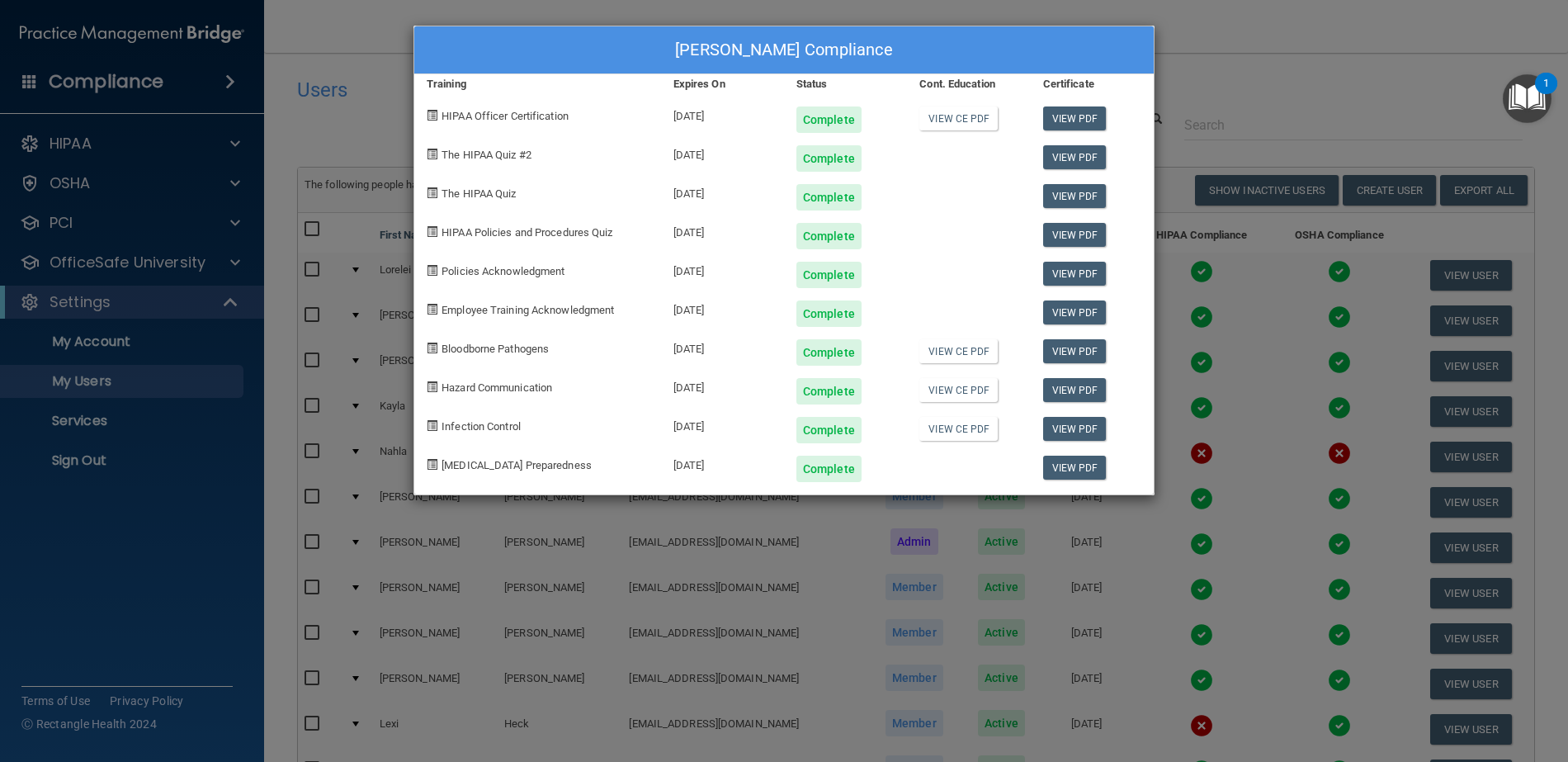
click at [1199, 22] on div "[PERSON_NAME] Compliance Training Expires On Status Cont. Education Certificate…" at bounding box center [784, 381] width 1568 height 762
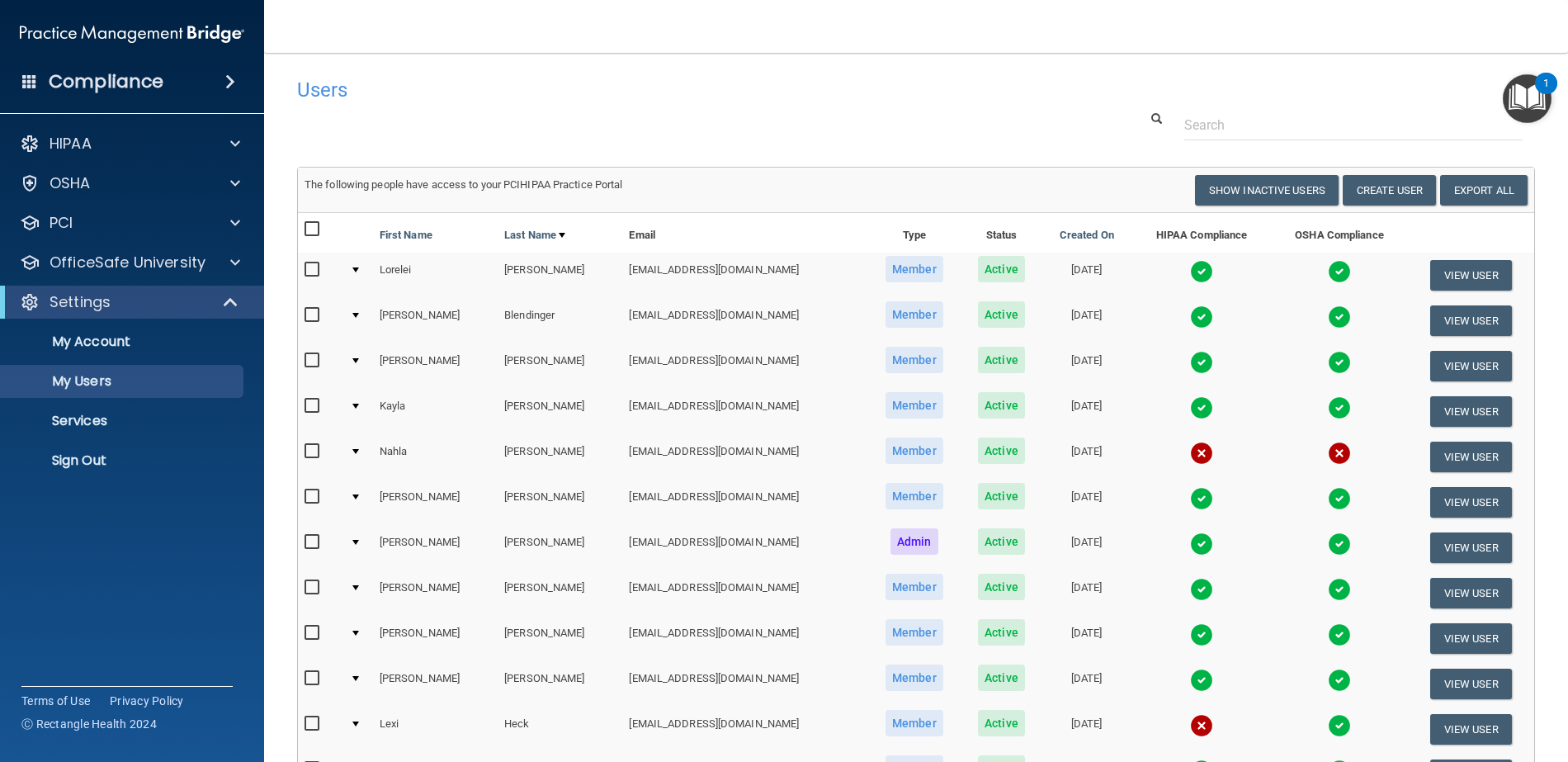
click at [1190, 497] on img at bounding box center [1201, 498] width 23 height 23
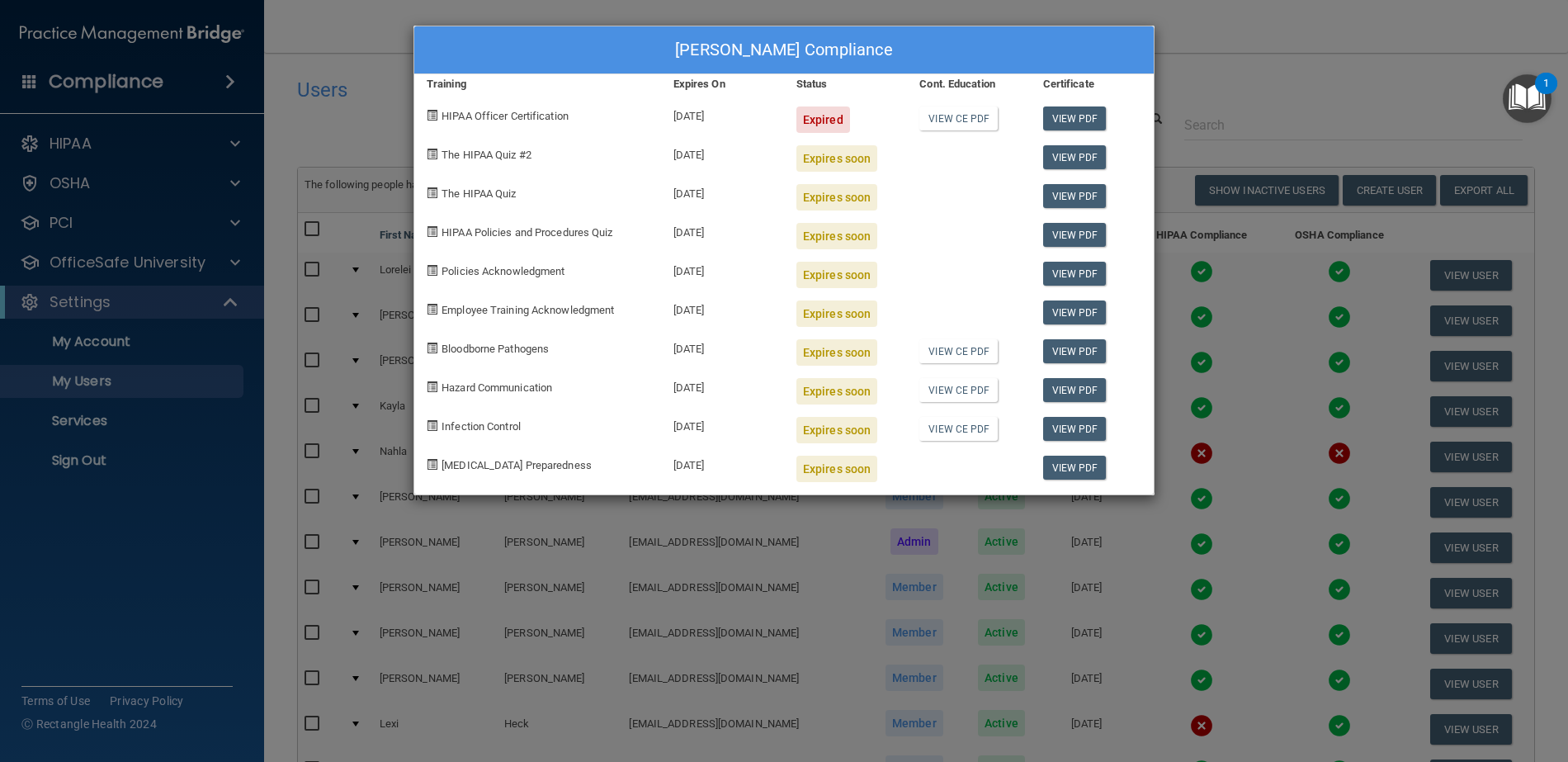
click at [1215, 35] on div "[PERSON_NAME] Compliance Training Expires On Status Cont. Education Certificate…" at bounding box center [784, 381] width 1568 height 762
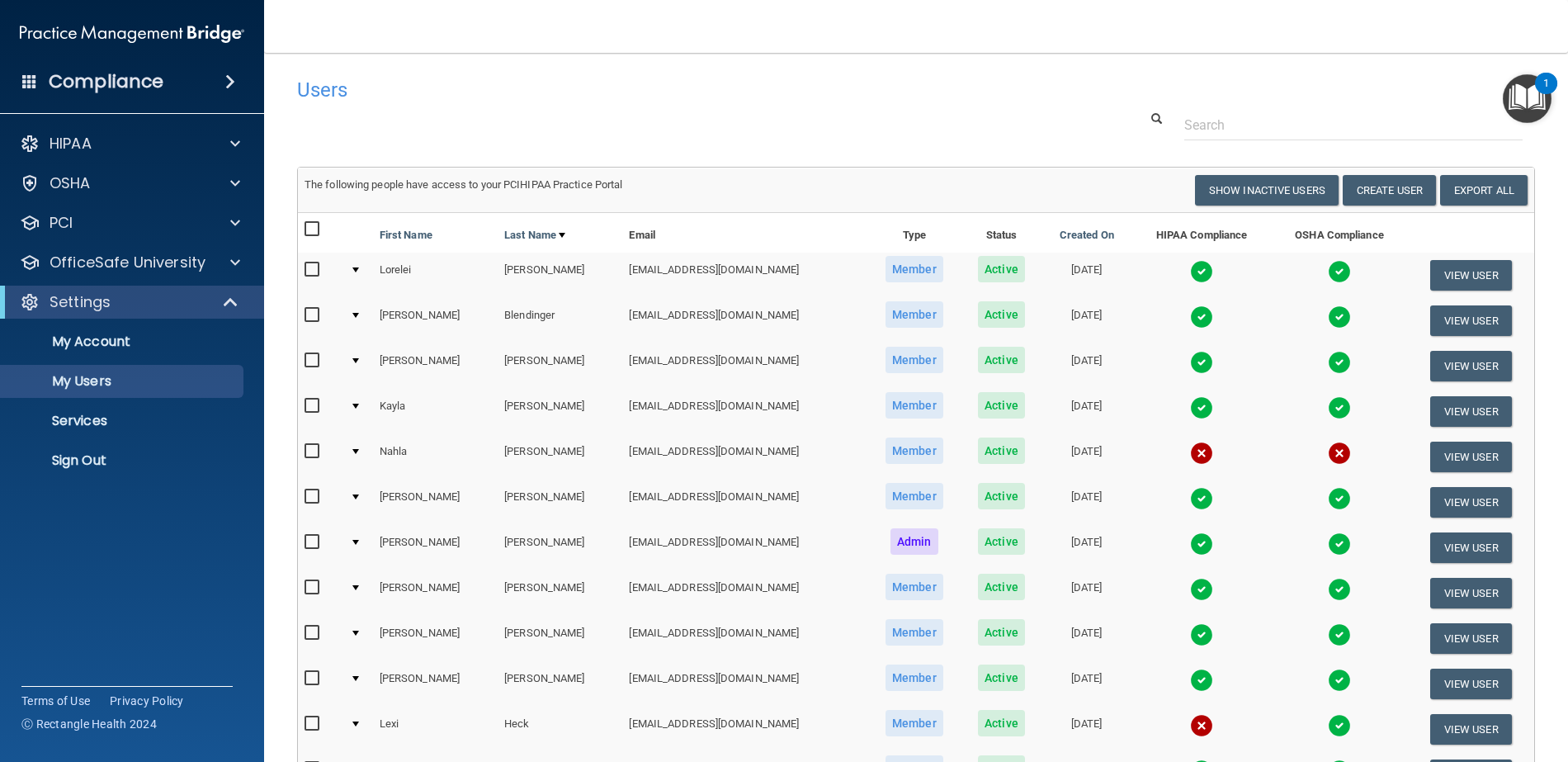
click at [1190, 402] on img at bounding box center [1201, 408] width 23 height 23
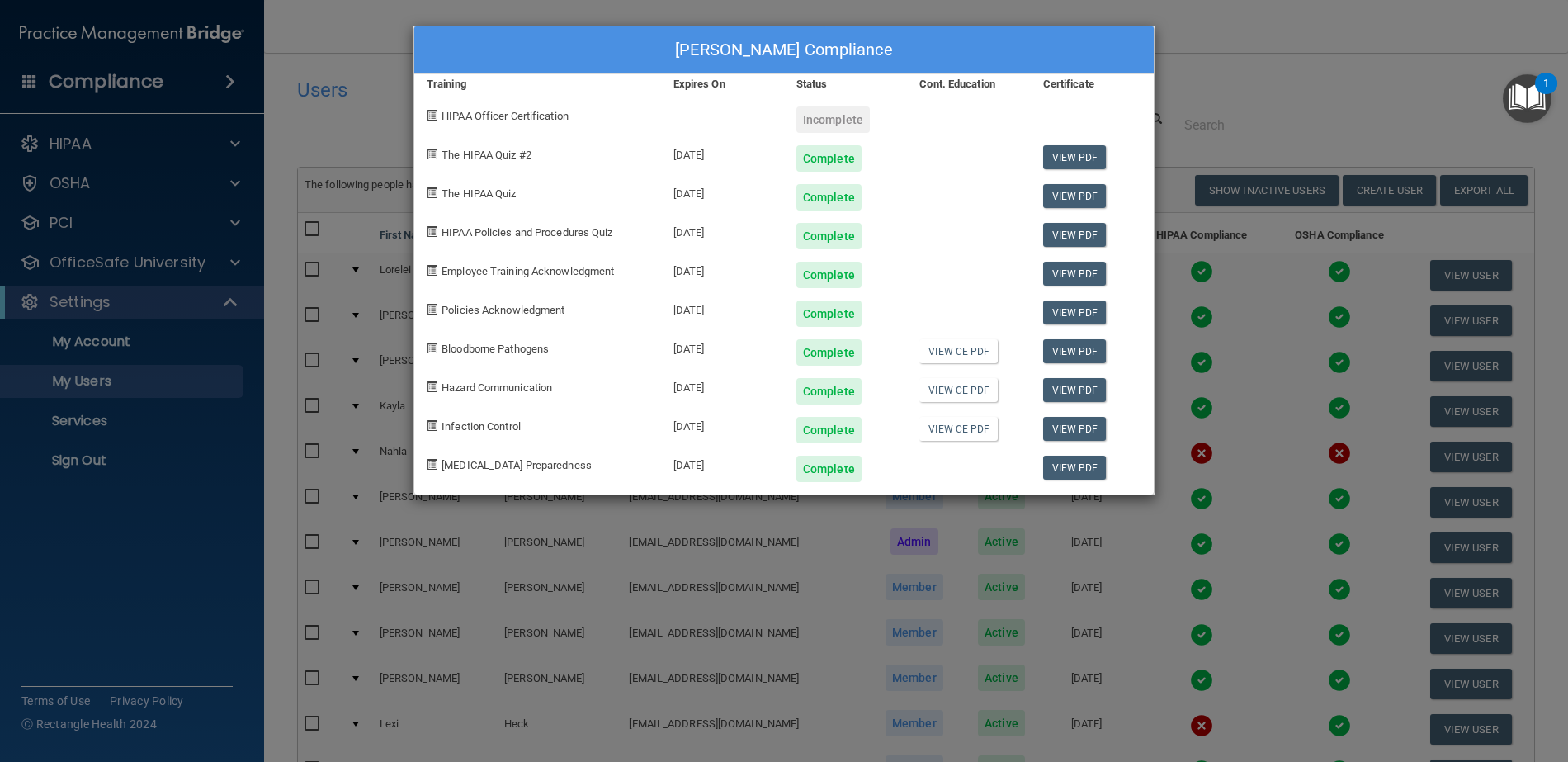
click at [1224, 24] on div "[PERSON_NAME] Compliance Training Expires On Status Cont. Education Certificate…" at bounding box center [784, 381] width 1568 height 762
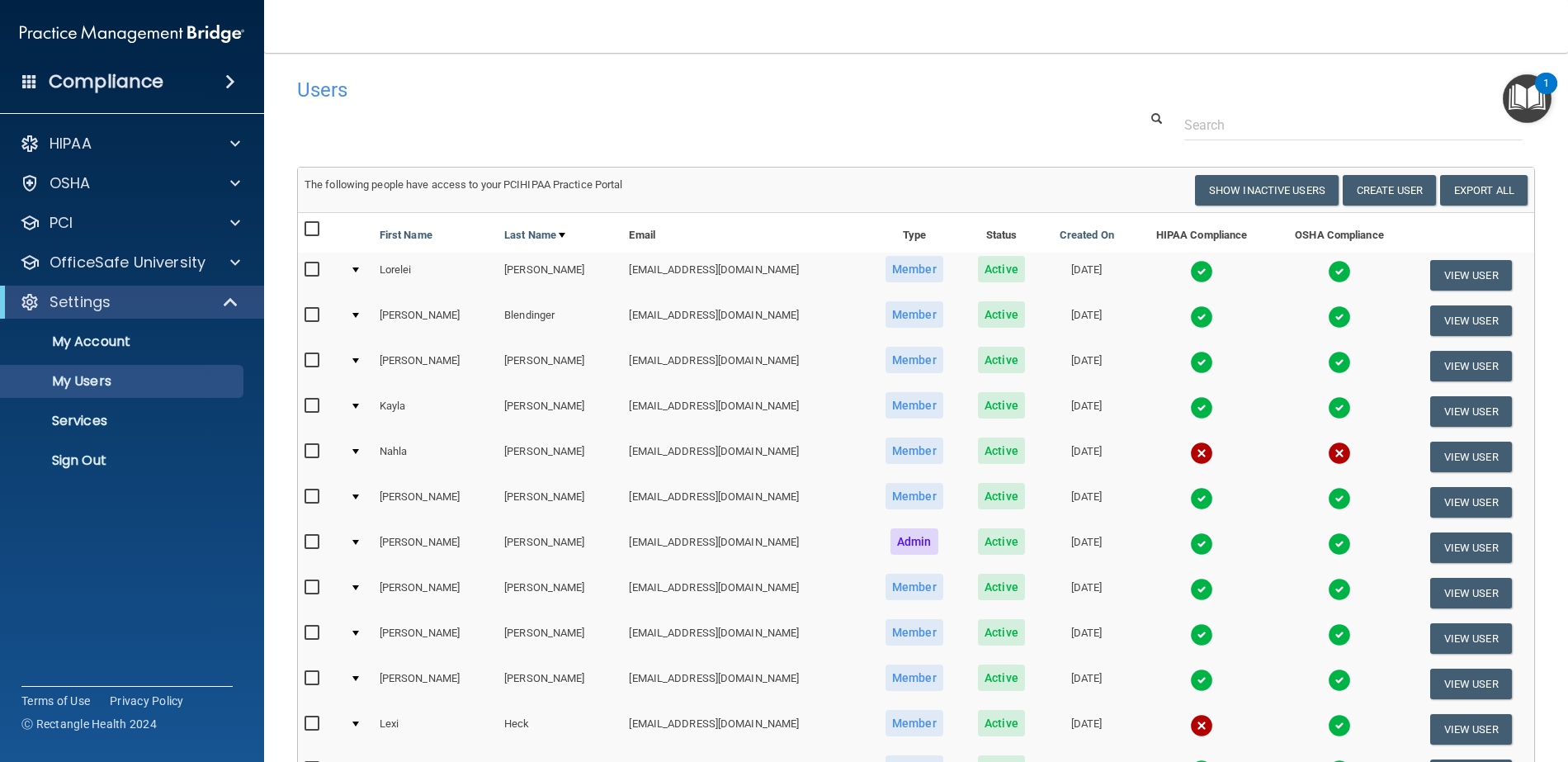
click at [1190, 589] on img at bounding box center [1201, 589] width 23 height 23
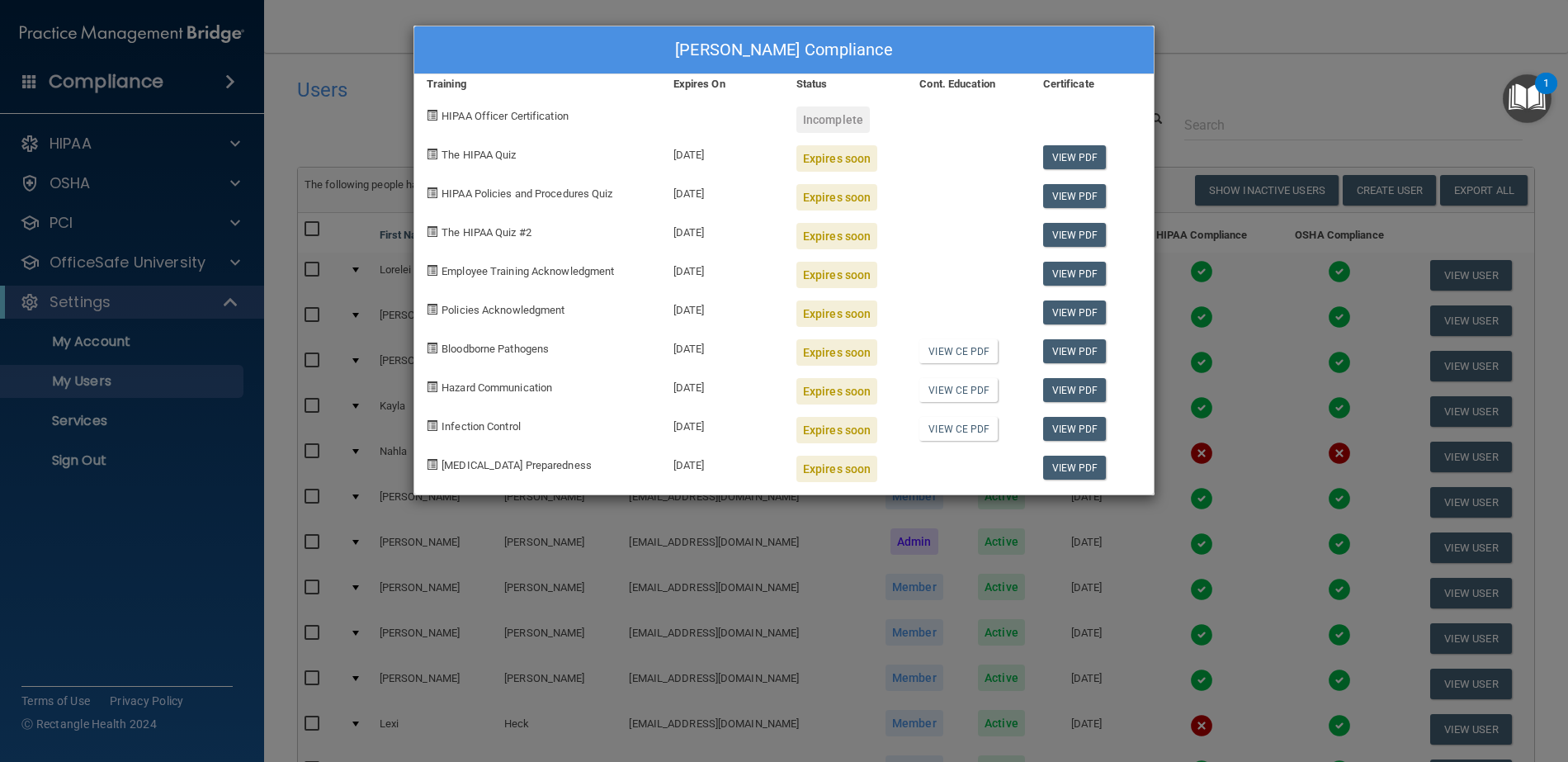
click at [1209, 35] on div "[PERSON_NAME] Compliance Training Expires On Status Cont. Education Certificate…" at bounding box center [784, 381] width 1568 height 762
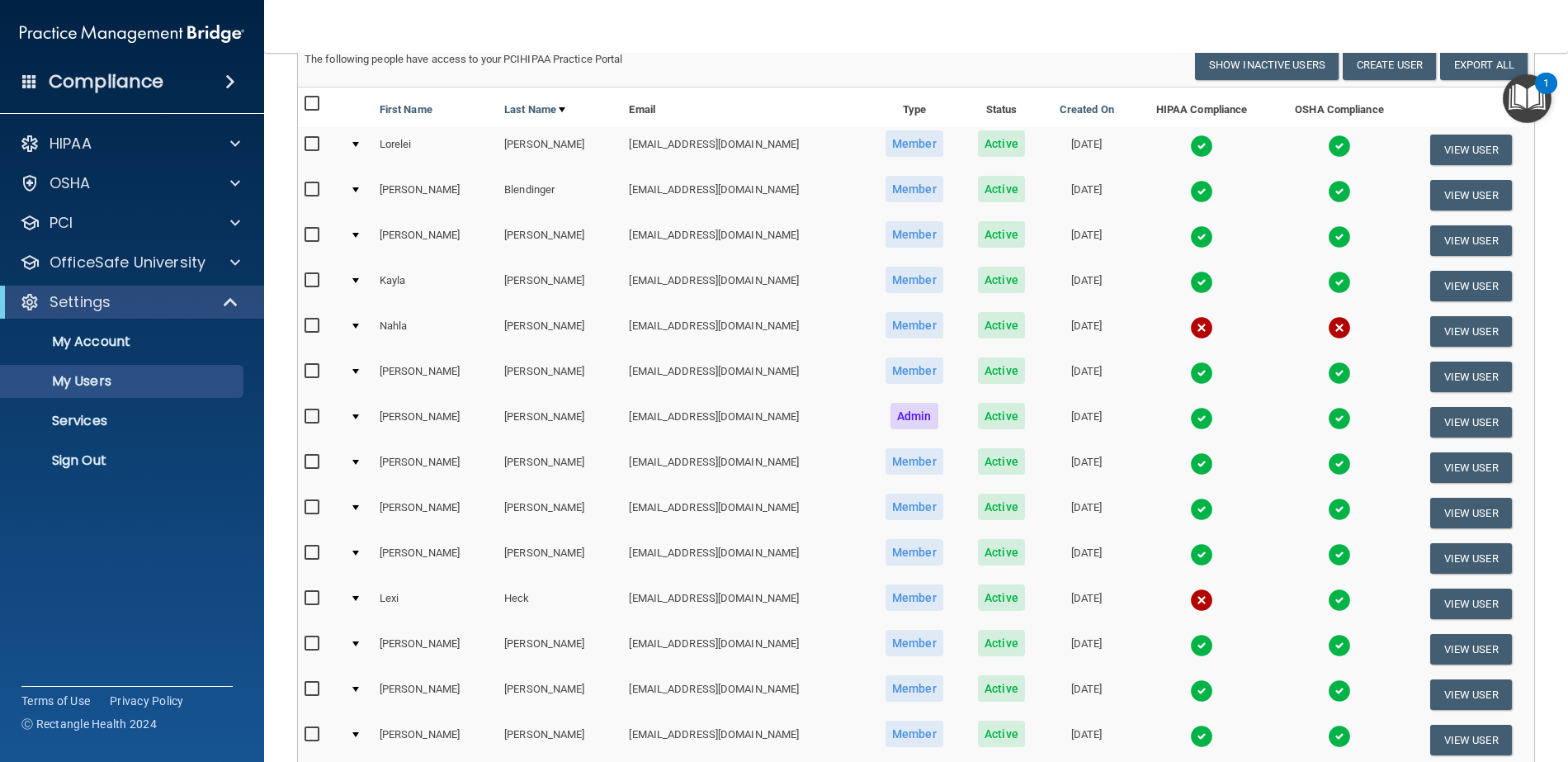
scroll to position [165, 0]
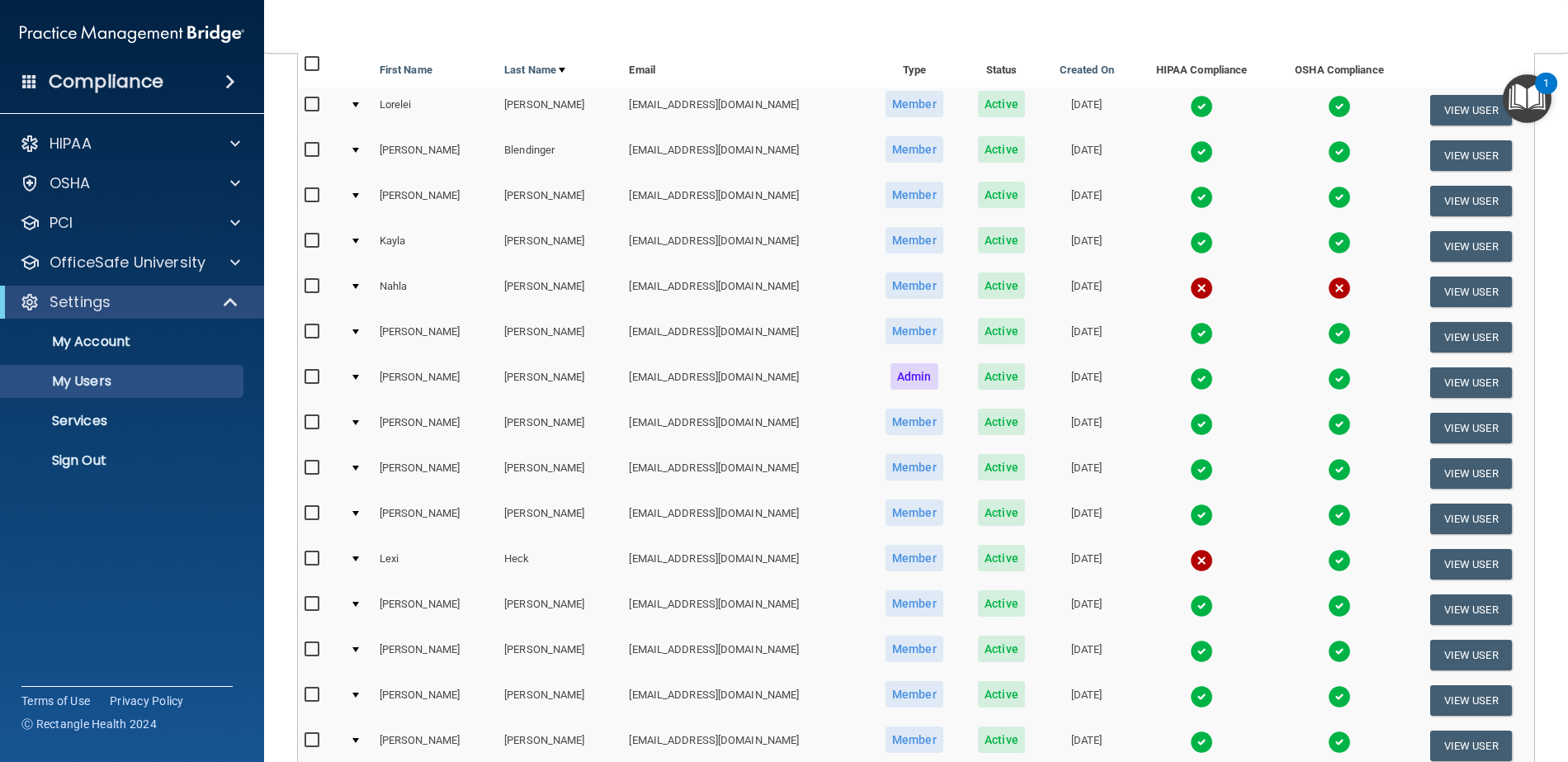
click at [1190, 467] on img at bounding box center [1201, 469] width 23 height 23
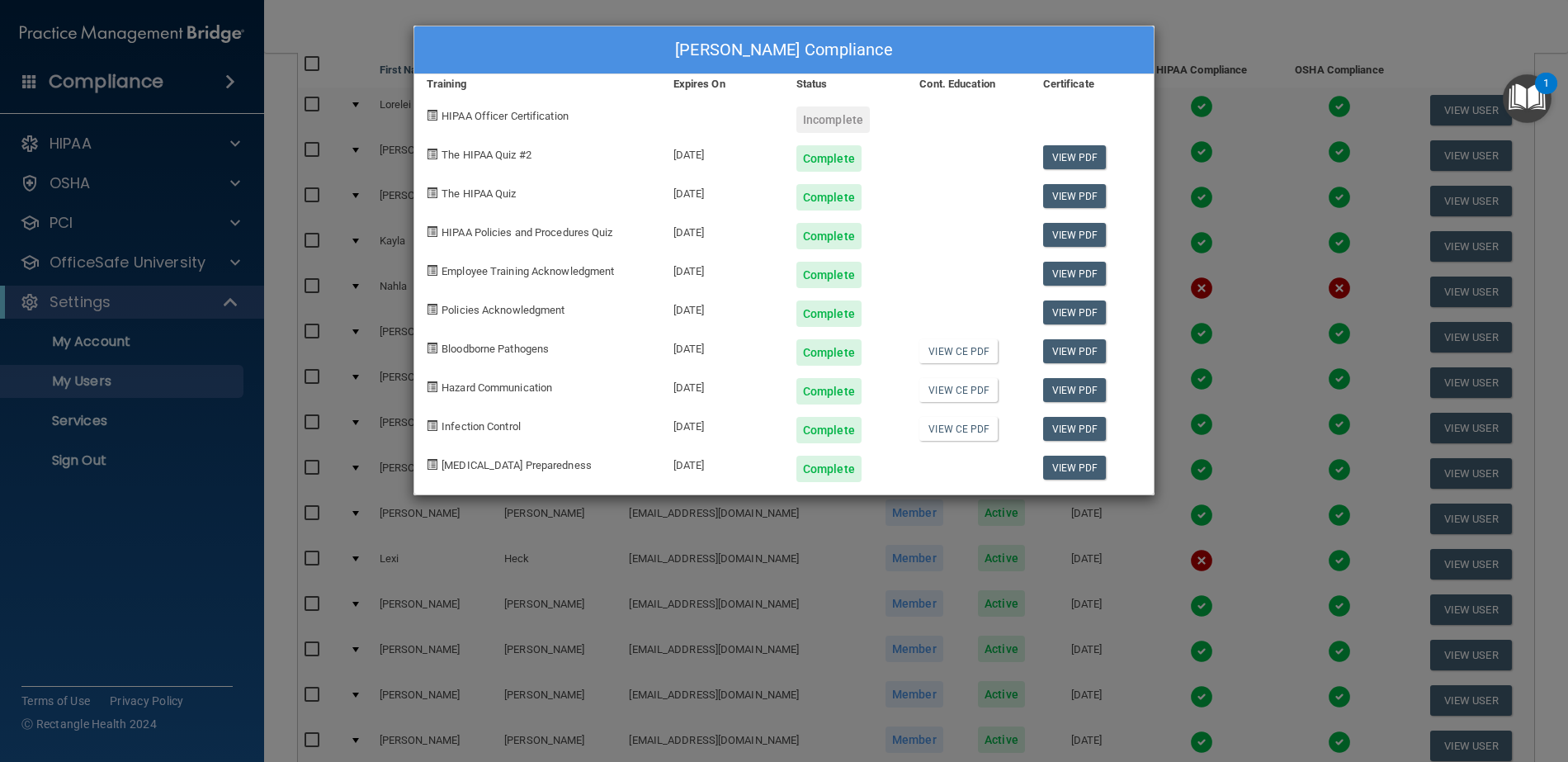
click at [1217, 387] on div "[PERSON_NAME] Compliance Training Expires On Status Cont. Education Certificate…" at bounding box center [784, 381] width 1568 height 762
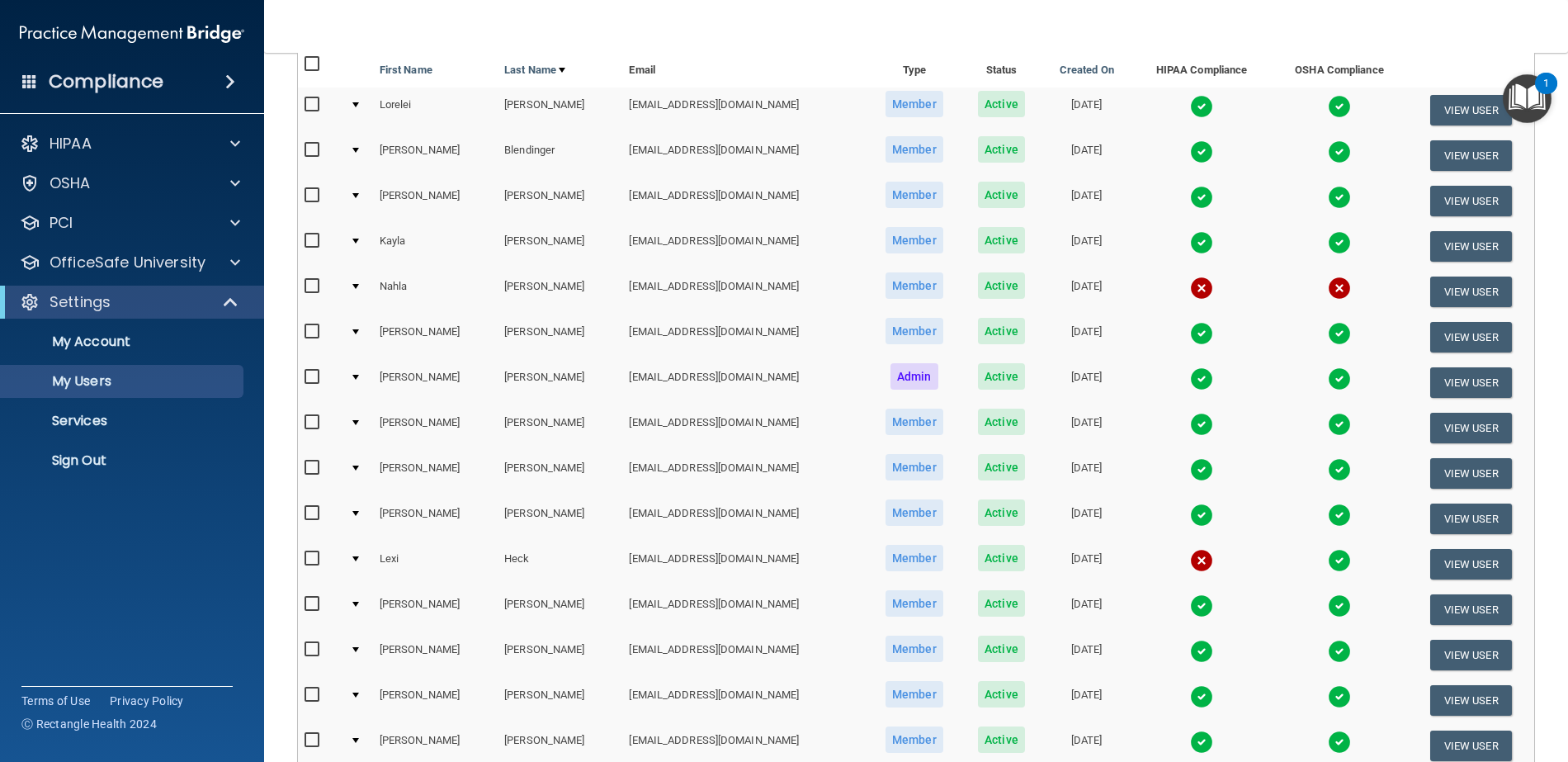
click at [1190, 511] on img at bounding box center [1201, 514] width 23 height 23
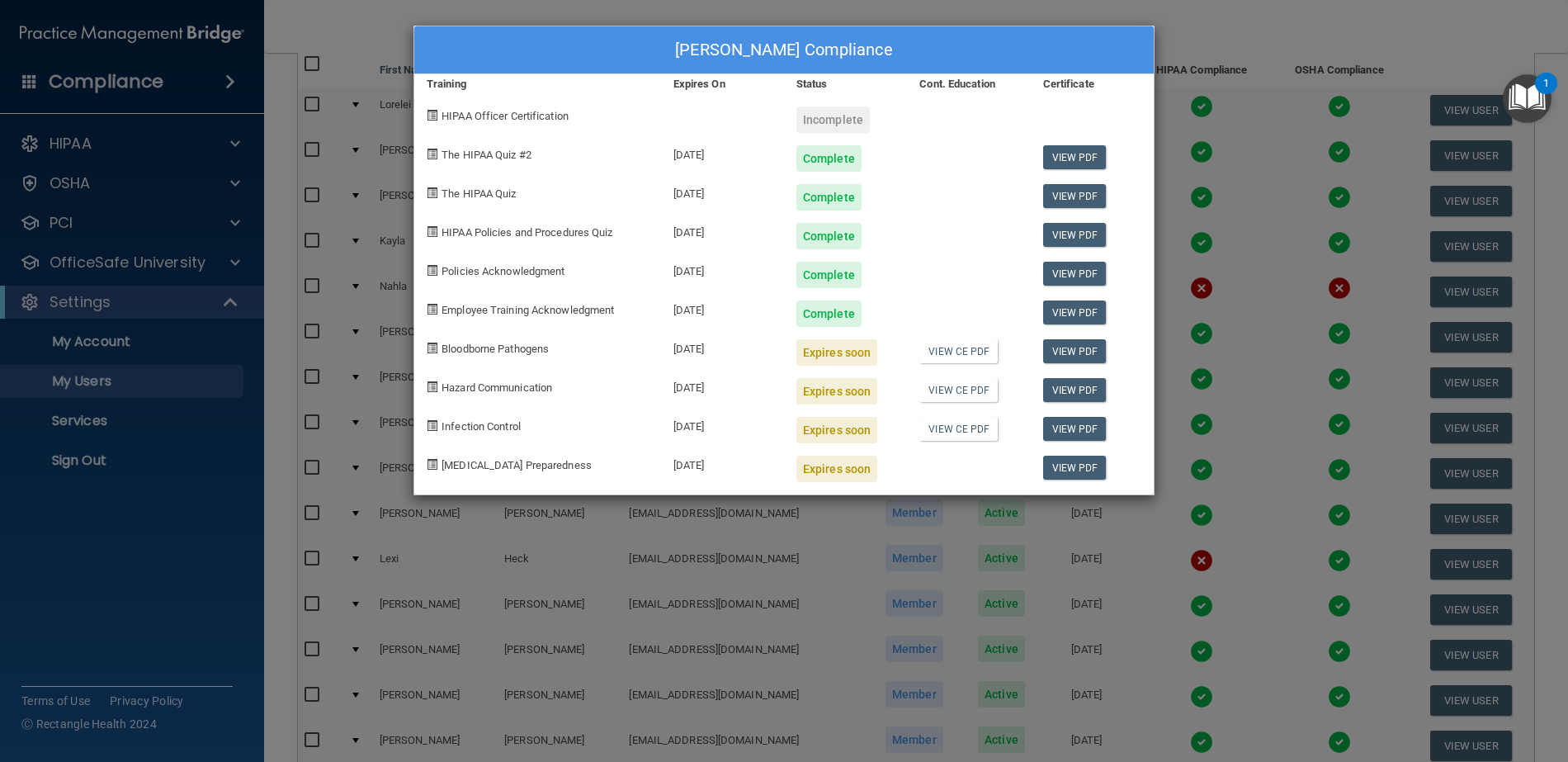
click at [1227, 183] on div "[PERSON_NAME] Compliance Training Expires On Status Cont. Education Certificate…" at bounding box center [784, 381] width 1568 height 762
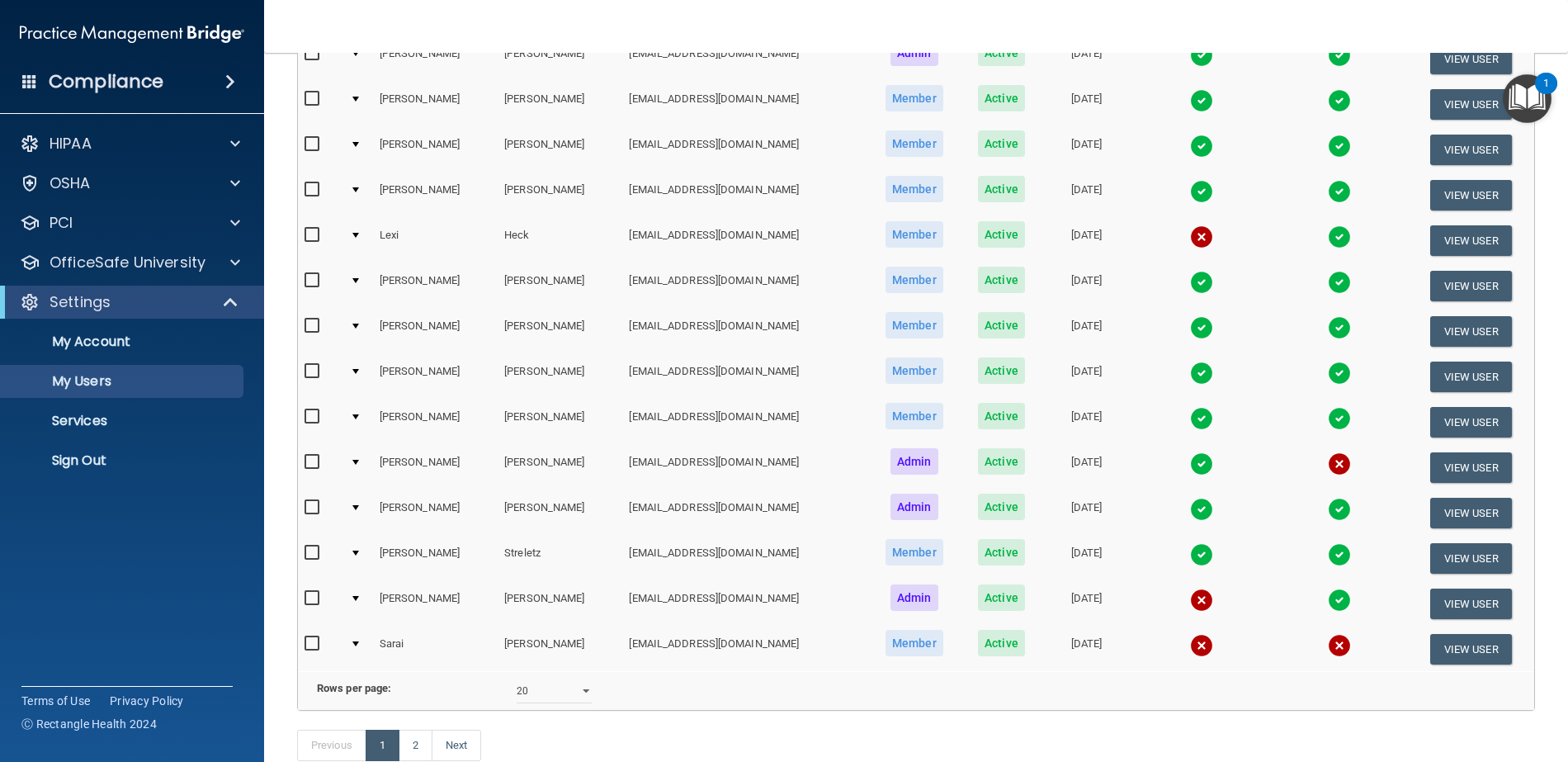
scroll to position [495, 0]
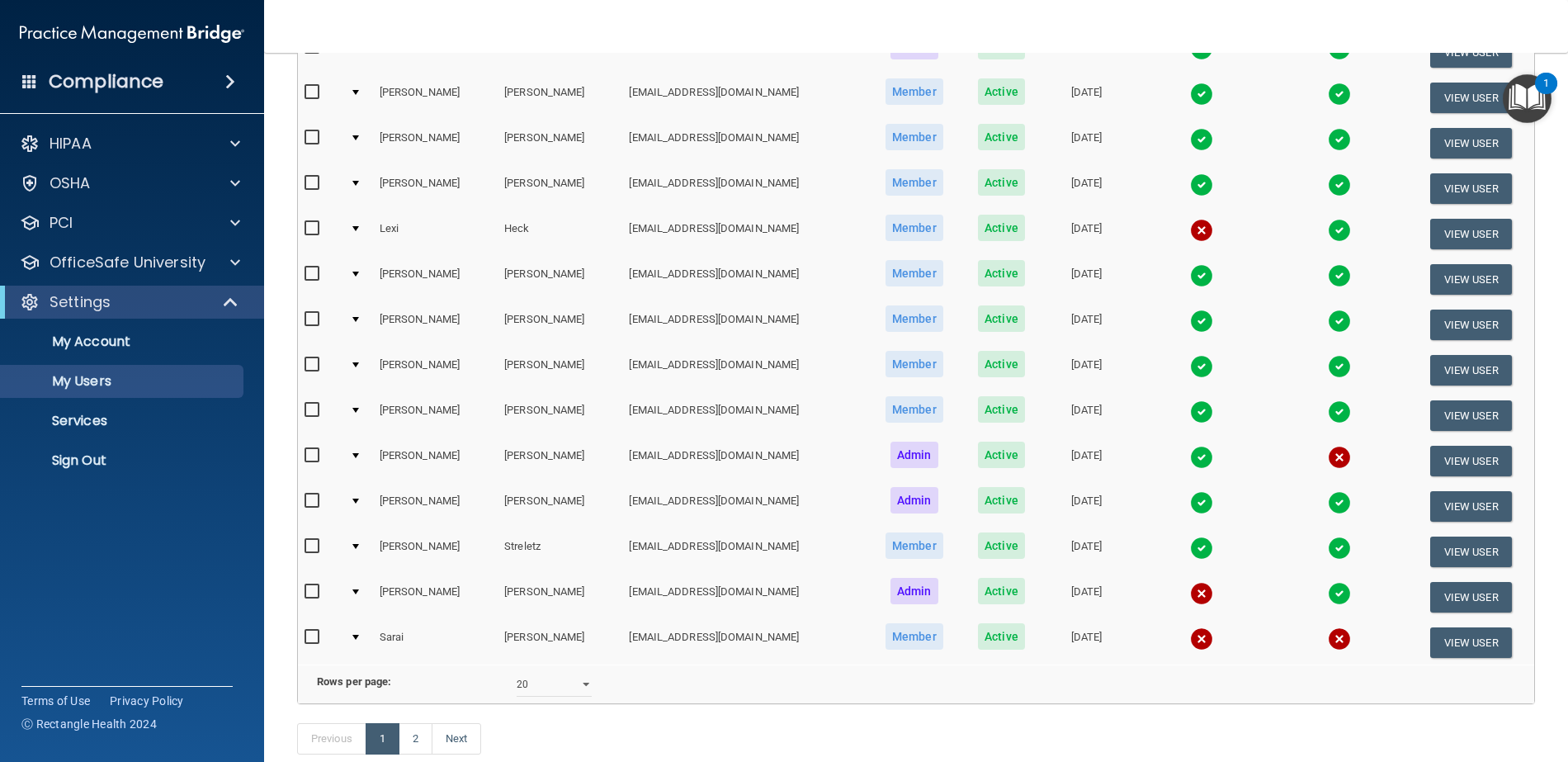
click at [1190, 409] on img at bounding box center [1201, 412] width 23 height 23
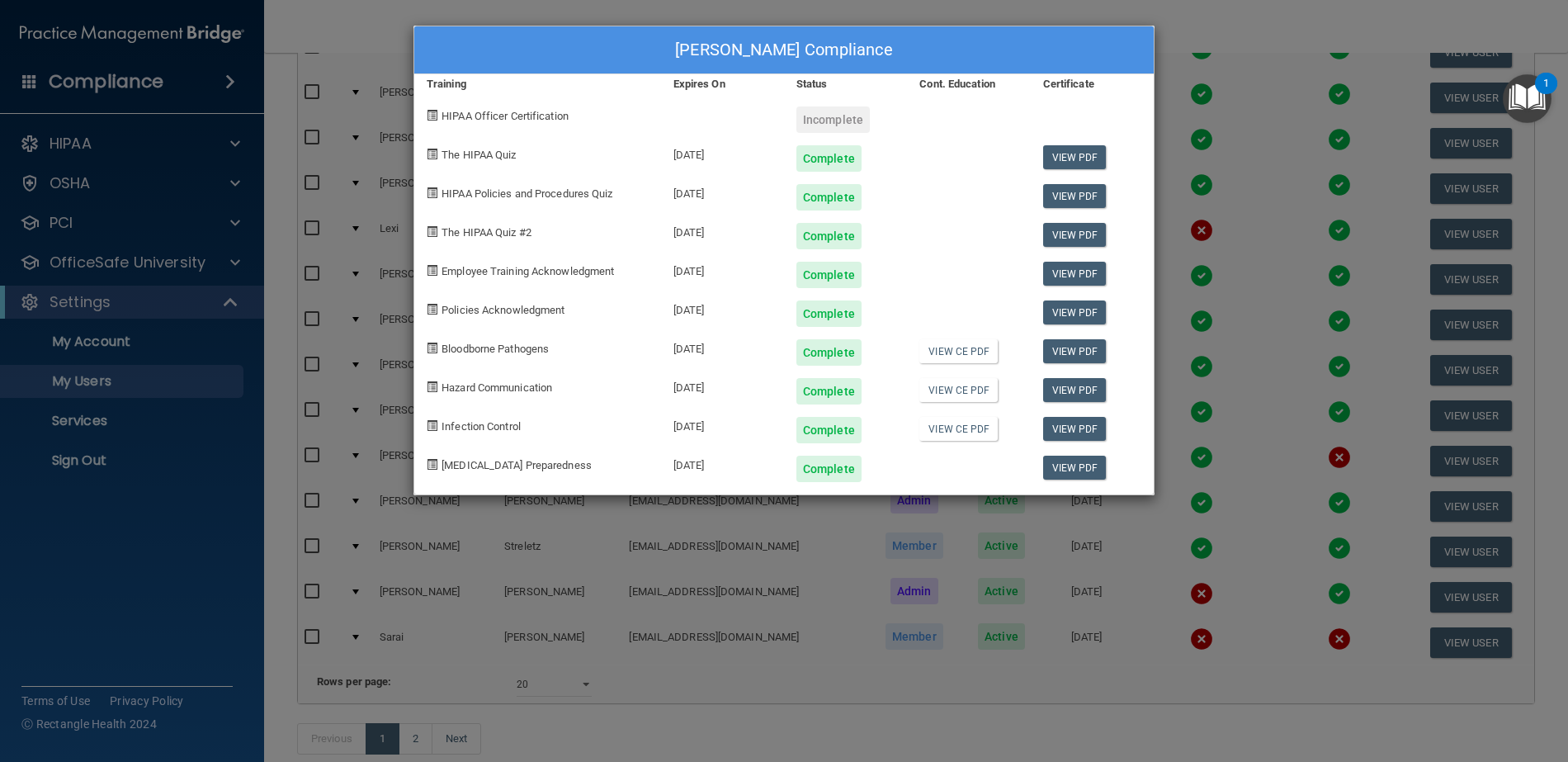
click at [1203, 396] on div "[PERSON_NAME] Compliance Training Expires On Status Cont. Education Certificate…" at bounding box center [784, 381] width 1568 height 762
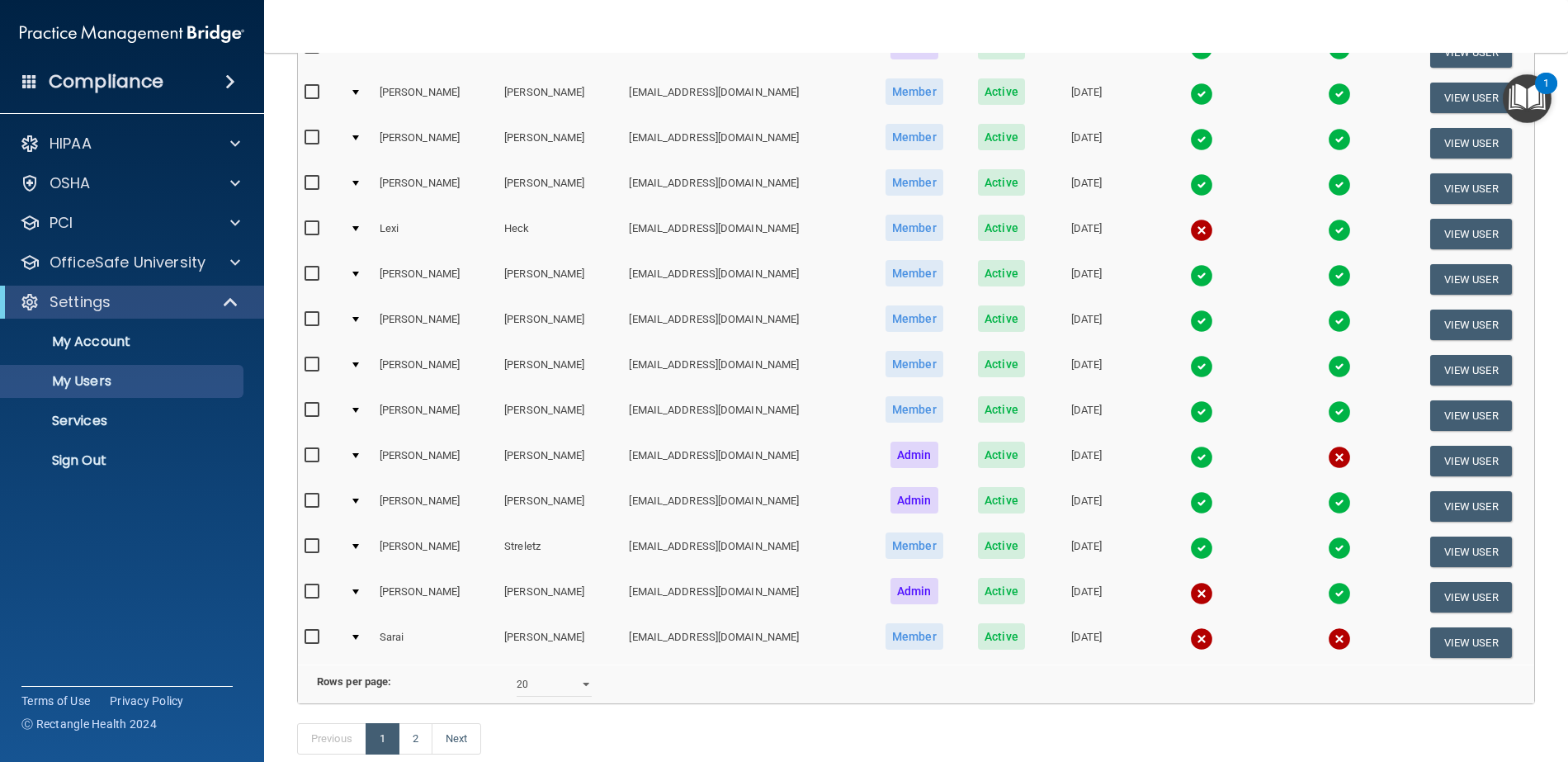
click at [1328, 406] on img at bounding box center [1339, 412] width 23 height 23
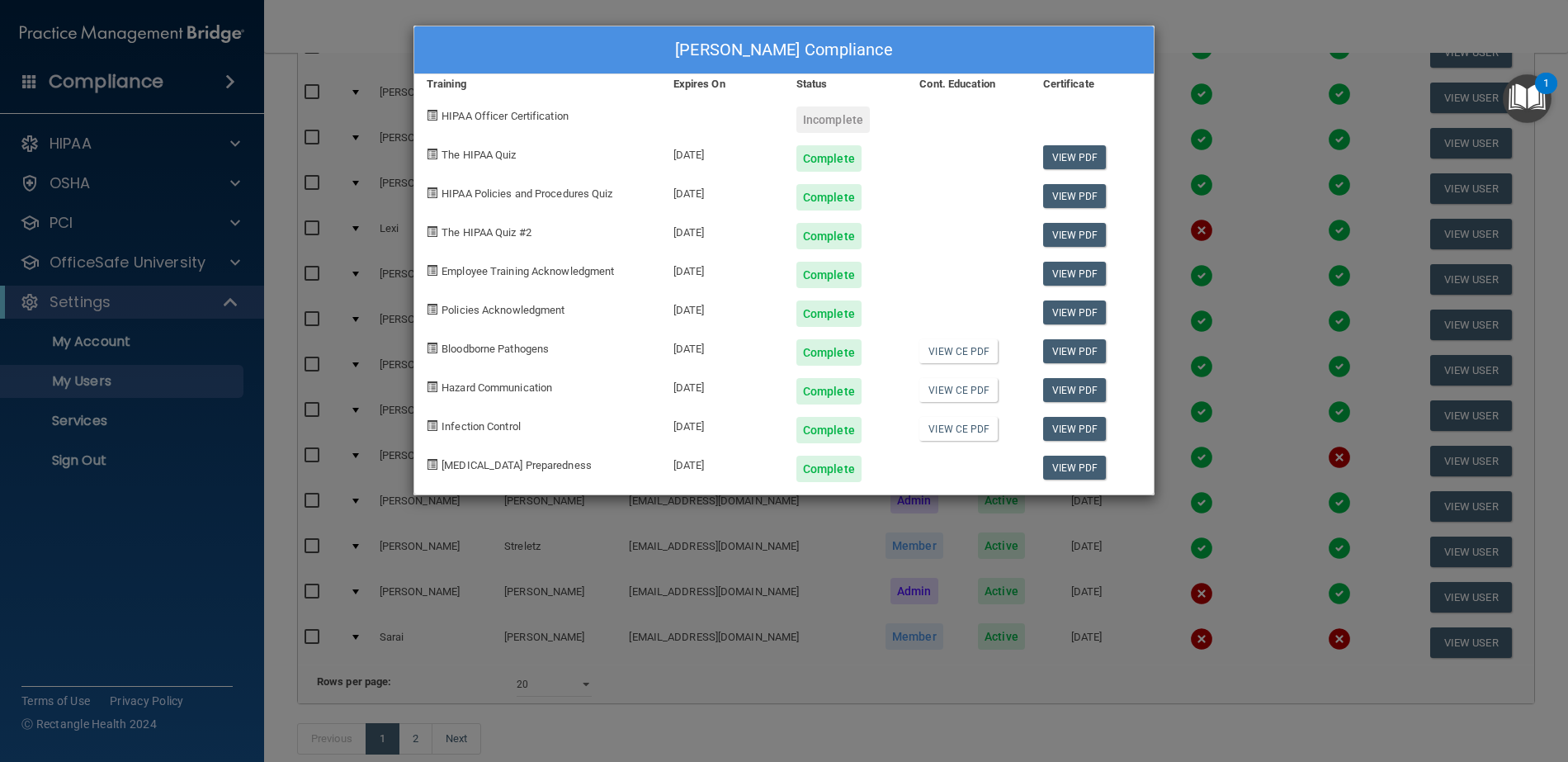
click at [1247, 183] on div "[PERSON_NAME] Compliance Training Expires On Status Cont. Education Certificate…" at bounding box center [784, 381] width 1568 height 762
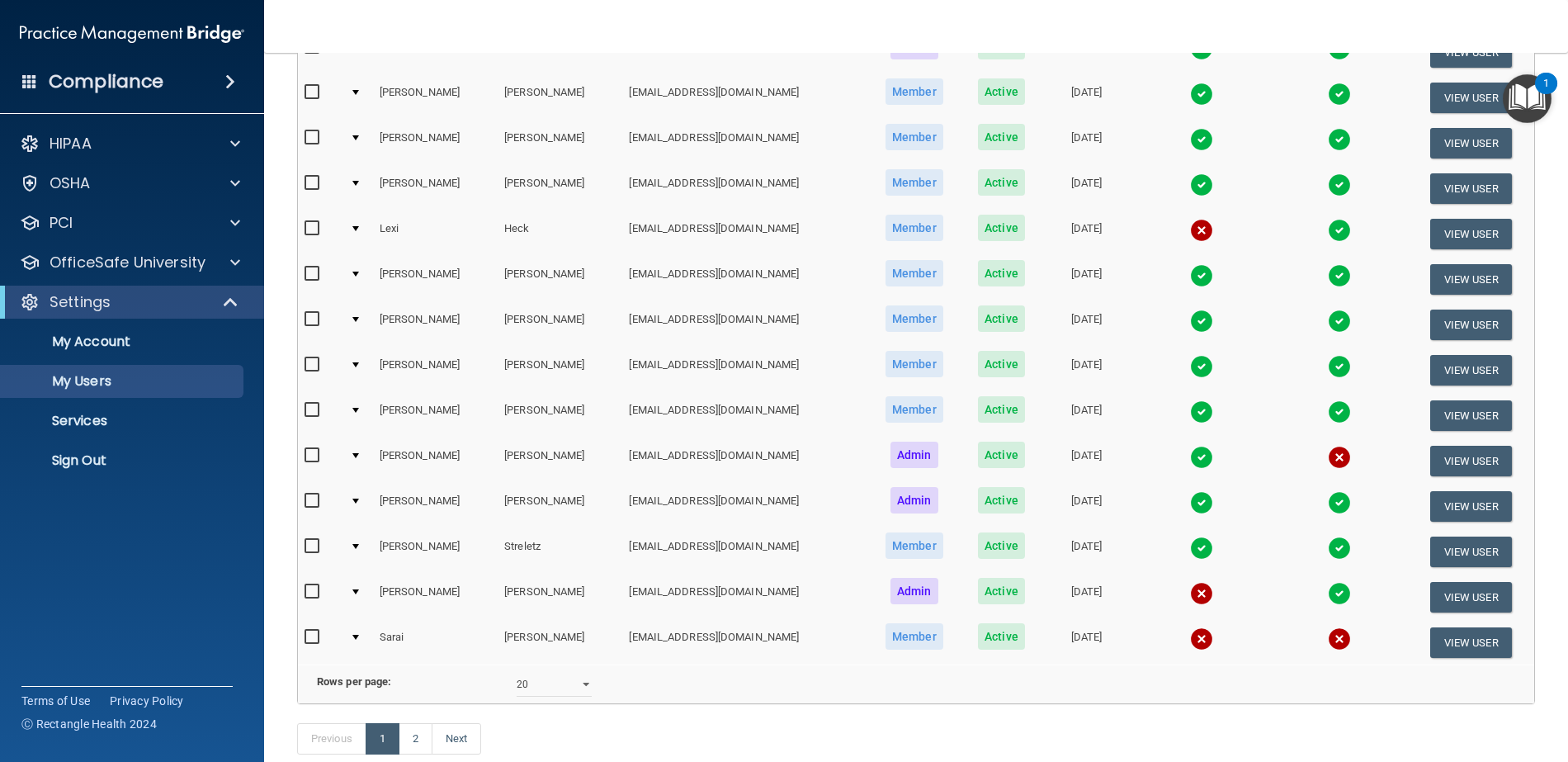
click at [1190, 551] on img at bounding box center [1201, 547] width 23 height 23
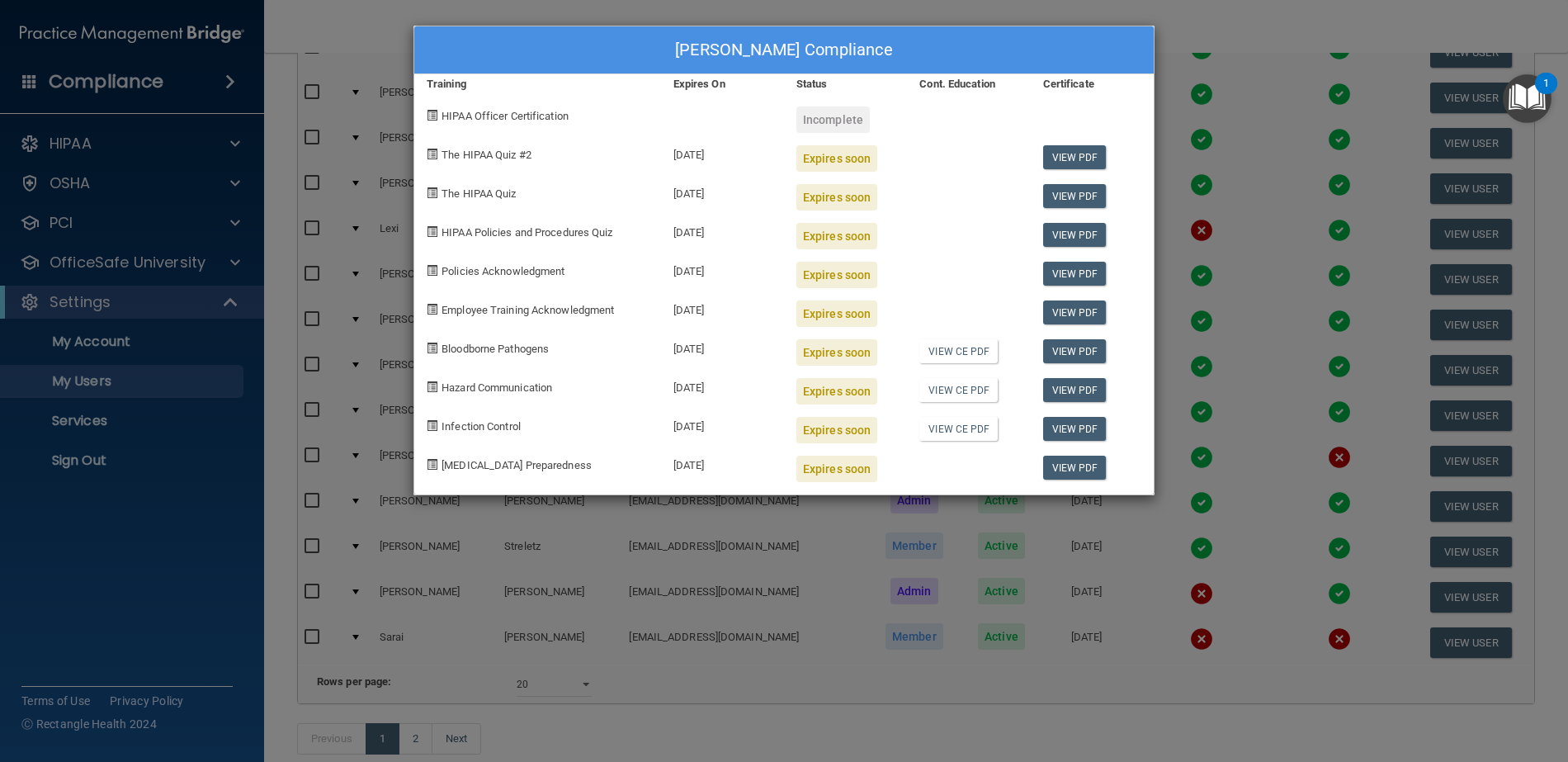
click at [1220, 37] on div "[PERSON_NAME] Compliance Training Expires On Status Cont. Education Certificate…" at bounding box center [784, 381] width 1568 height 762
